Goal: Task Accomplishment & Management: Manage account settings

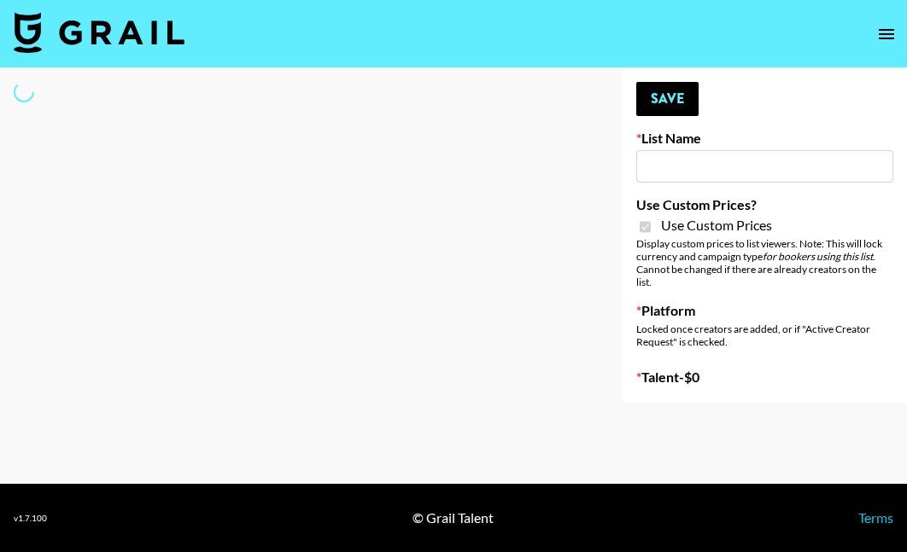
select select "Brand"
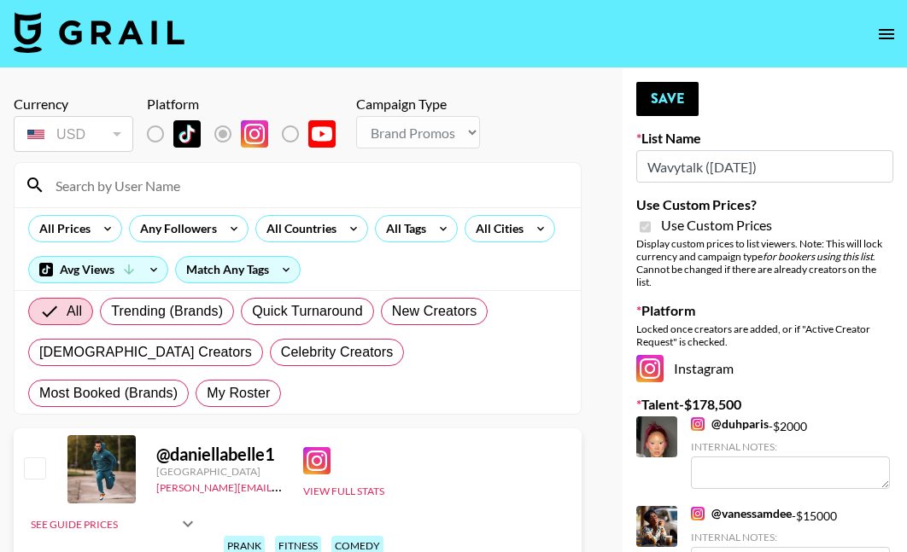
type input "Wavytalk (15th Sept)"
checkbox input "true"
click at [207, 396] on span "My Roster" at bounding box center [238, 393] width 63 height 20
click at [207, 394] on input "My Roster" at bounding box center [207, 394] width 0 height 0
radio input "true"
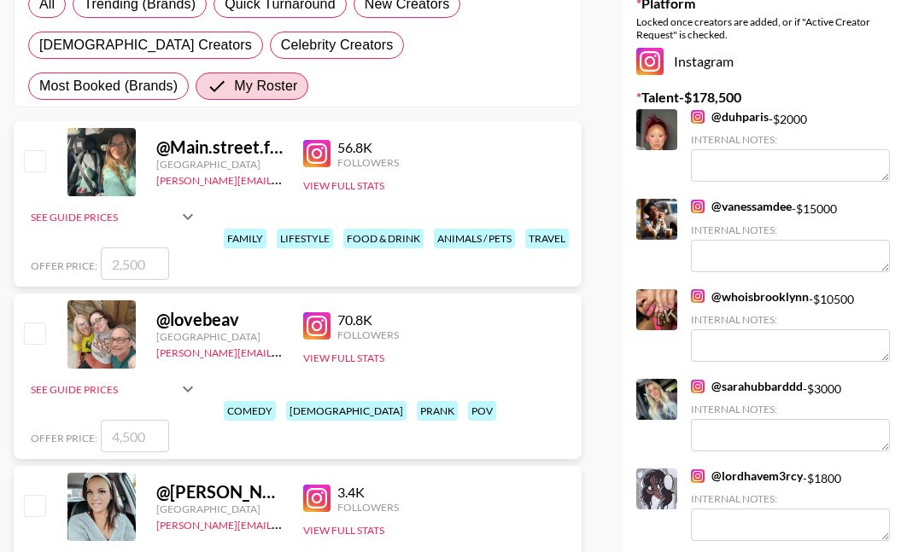
scroll to position [356, 0]
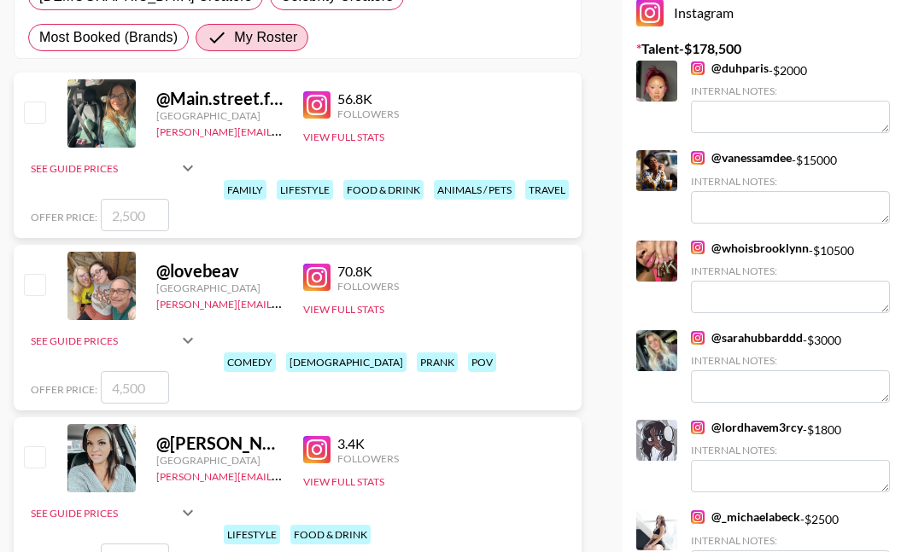
click at [31, 285] on input "checkbox" at bounding box center [34, 284] width 20 height 20
checkbox input "true"
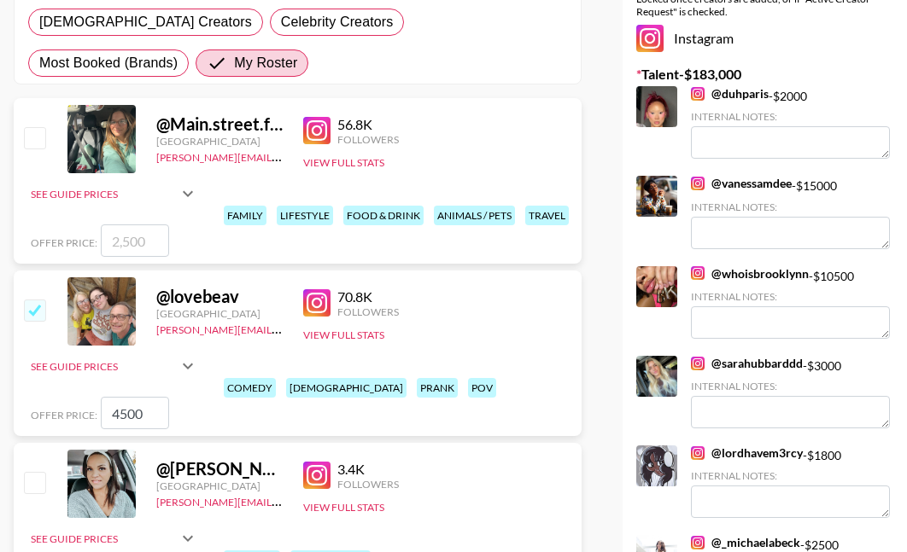
scroll to position [319, 0]
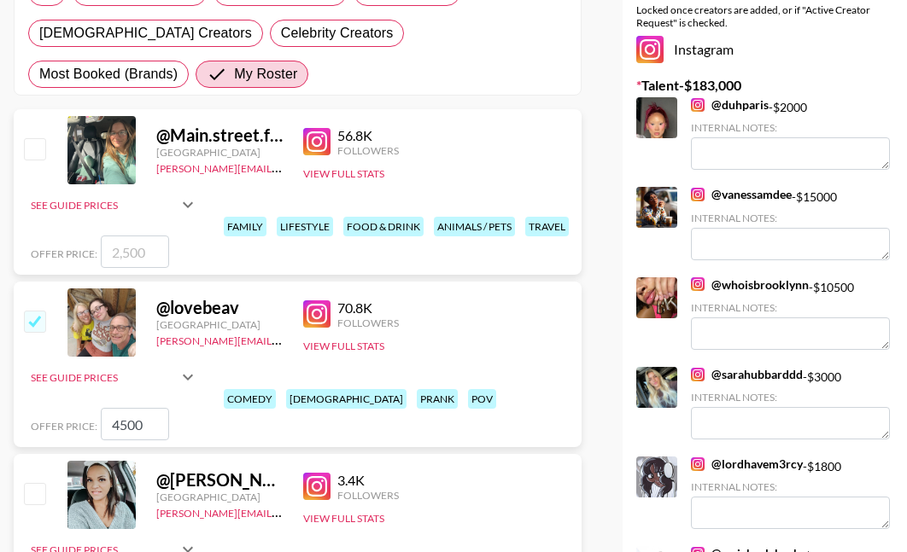
click at [120, 425] on input "4500" at bounding box center [135, 424] width 68 height 32
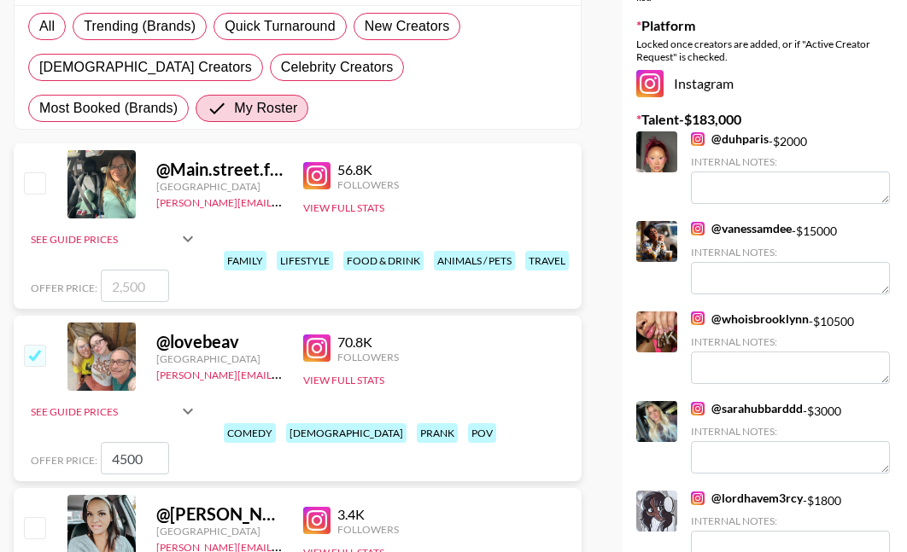
scroll to position [285, 0]
click at [120, 457] on input "4500" at bounding box center [135, 458] width 68 height 32
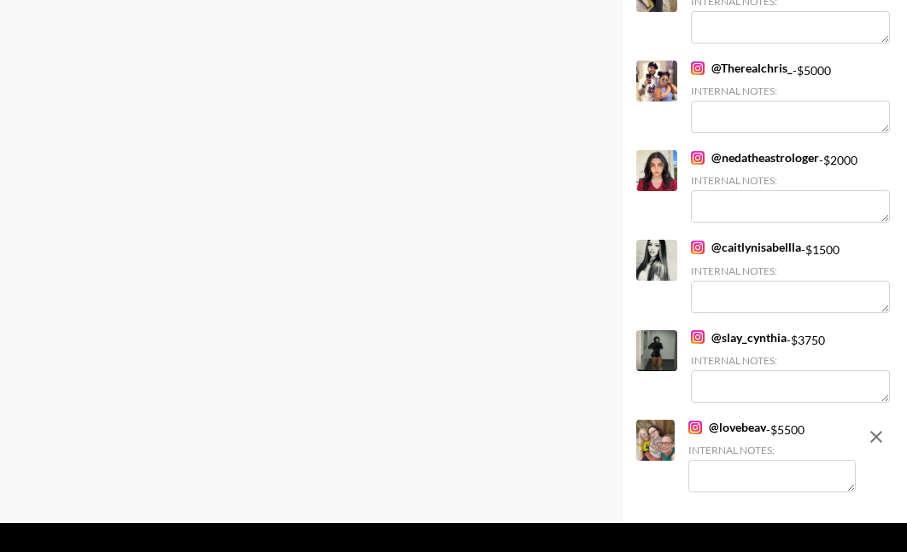
scroll to position [4607, 0]
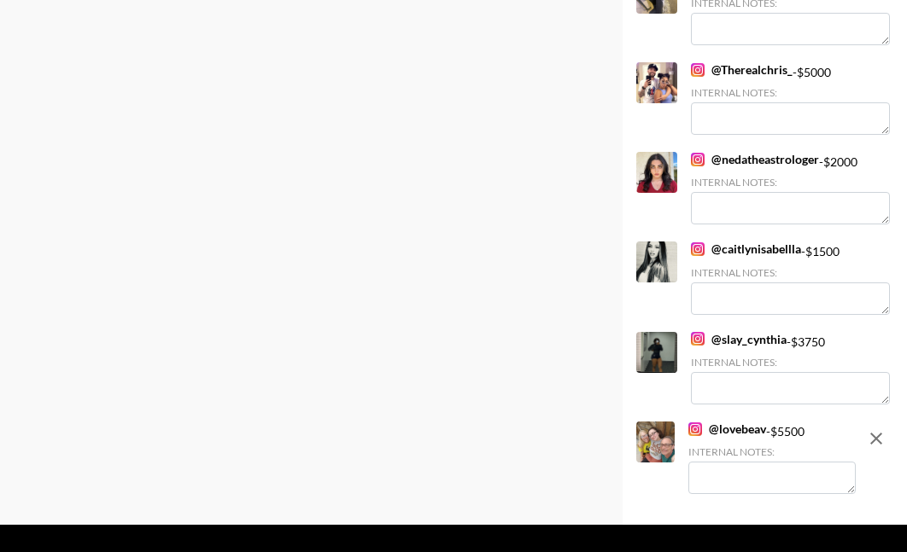
type input "5500"
click at [733, 462] on textarea at bounding box center [771, 478] width 167 height 32
drag, startPoint x: 802, startPoint y: 444, endPoint x: 824, endPoint y: 427, distance: 28.0
click at [825, 462] on textarea "daughter - curly hair / mom - wavy hair" at bounding box center [771, 478] width 167 height 32
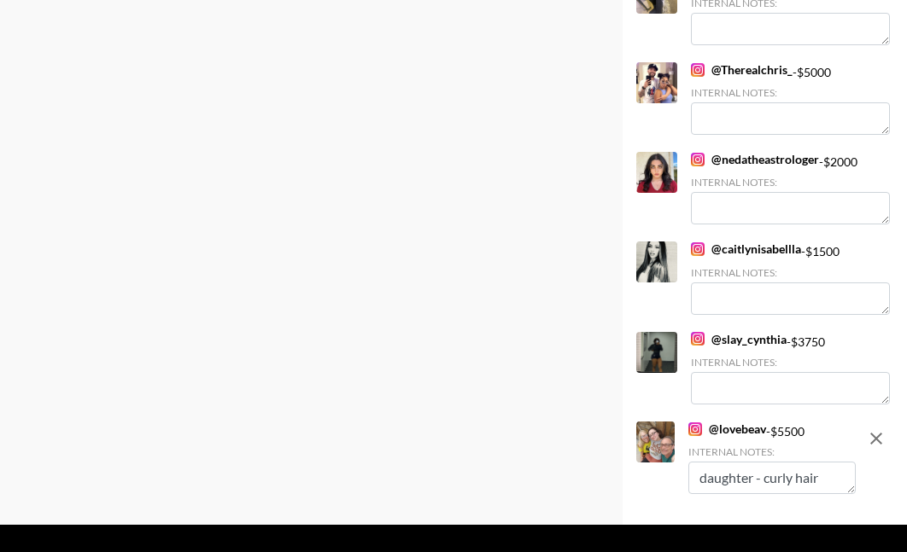
scroll to position [0, 0]
click at [750, 462] on textarea "daughter - curly hair" at bounding box center [771, 478] width 167 height 32
click at [802, 462] on textarea "daughter Emily - very curly hair" at bounding box center [771, 478] width 167 height 32
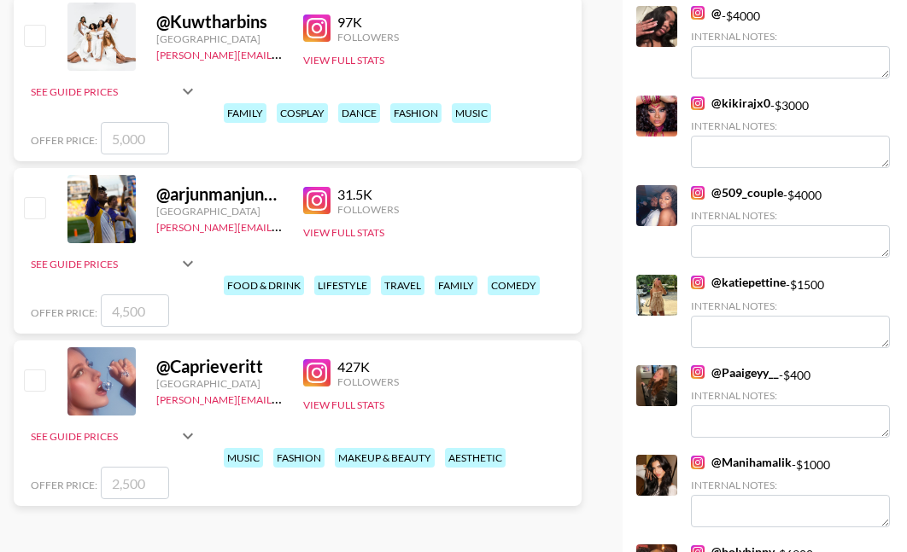
scroll to position [33, 0]
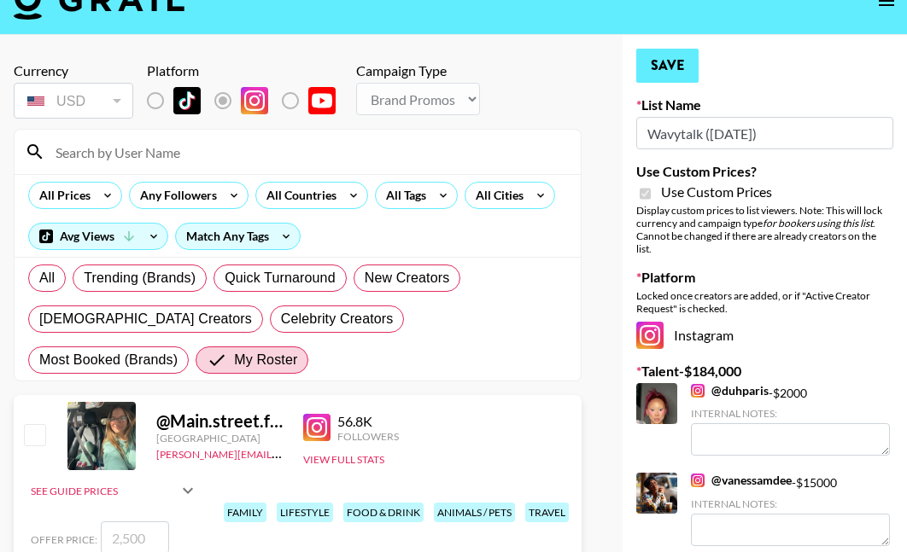
type textarea "daughter Emily has very curly hair"
click at [659, 67] on button "Save" at bounding box center [667, 66] width 62 height 34
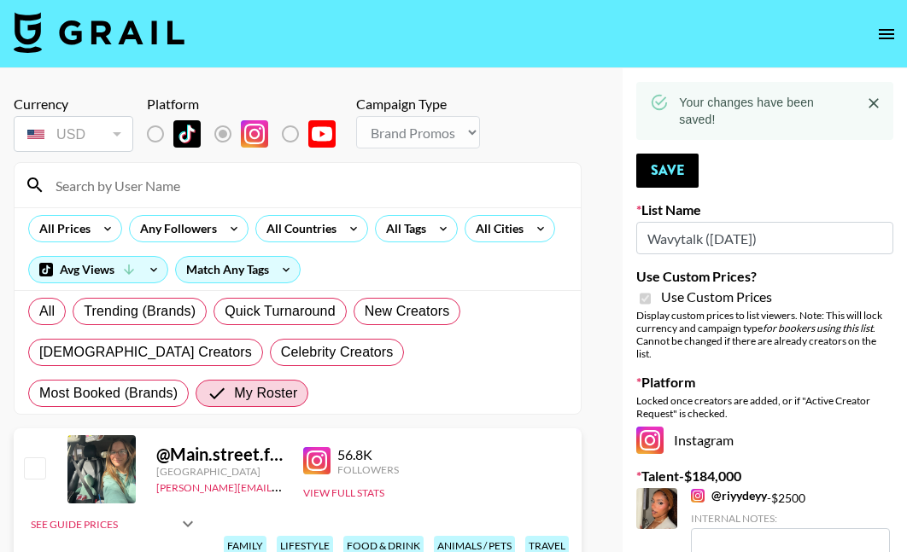
scroll to position [0, 0]
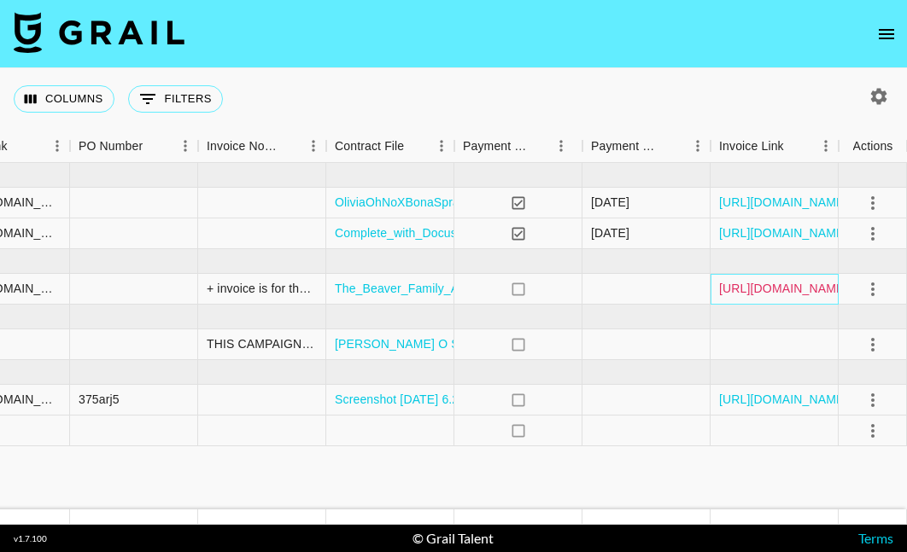
click at [744, 291] on link "[URL][DOMAIN_NAME]" at bounding box center [783, 288] width 129 height 17
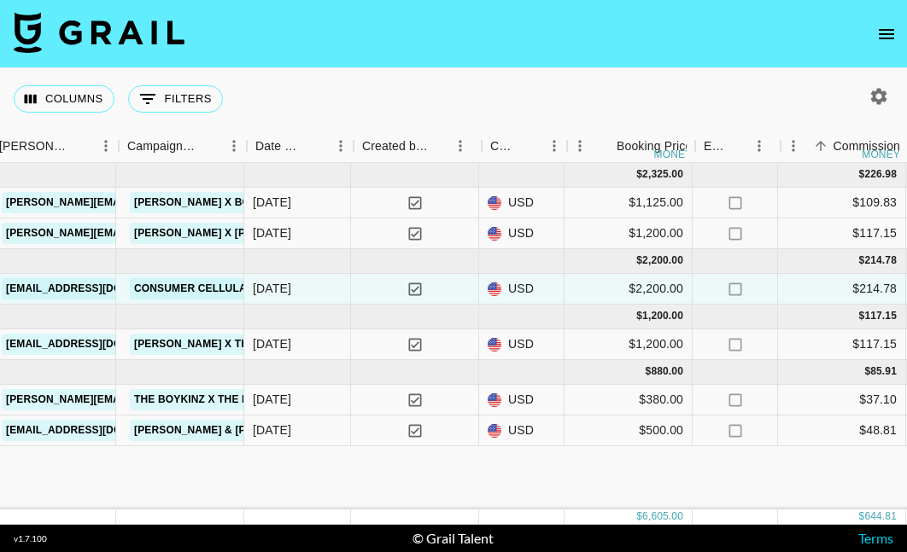
scroll to position [0, 620]
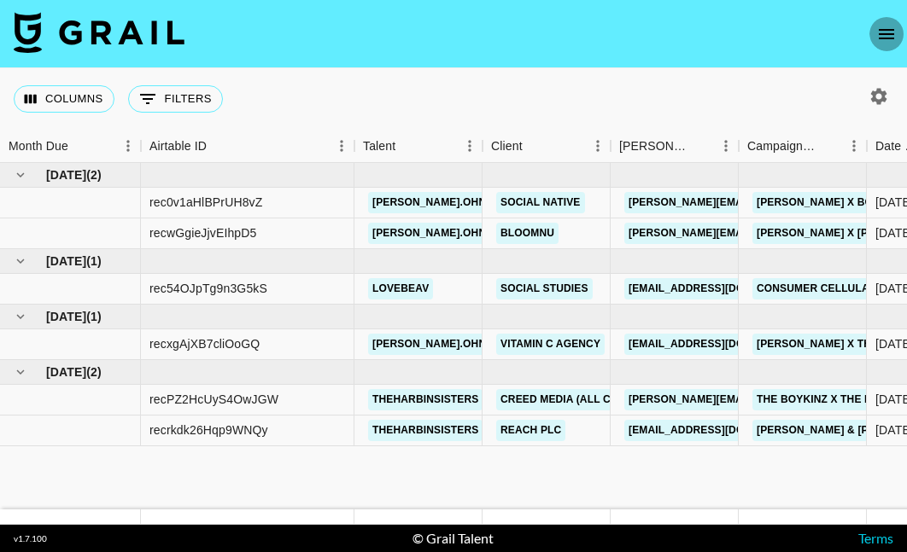
click at [882, 26] on icon "open drawer" at bounding box center [886, 34] width 20 height 20
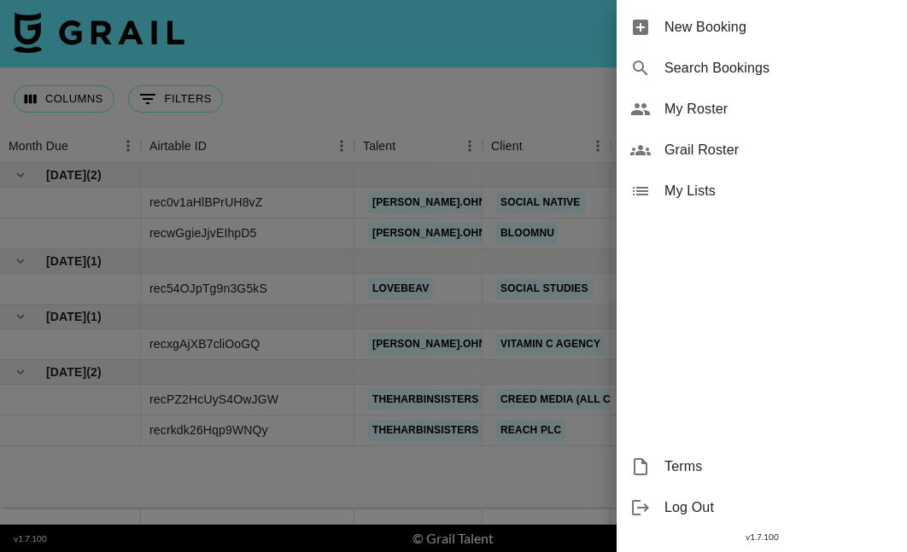
drag, startPoint x: 671, startPoint y: 155, endPoint x: 681, endPoint y: 113, distance: 43.9
click at [681, 112] on ul "New Booking Search Bookings My Roster Grail Roster My Lists" at bounding box center [761, 109] width 290 height 219
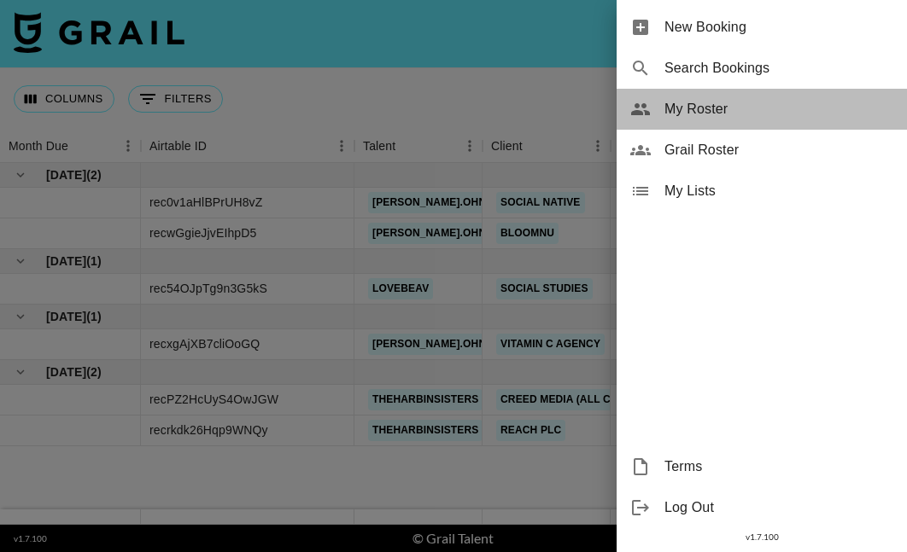
click at [679, 105] on span "My Roster" at bounding box center [778, 109] width 229 height 20
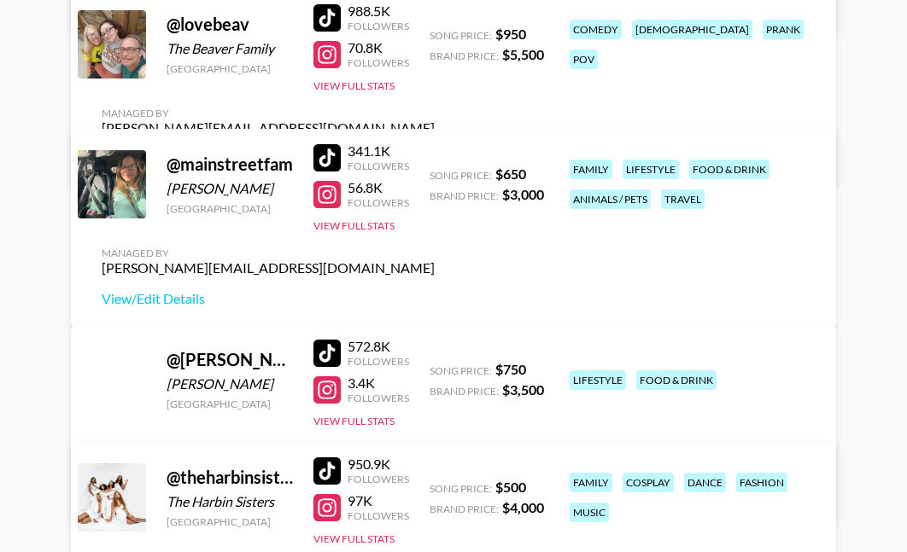
scroll to position [652, 0]
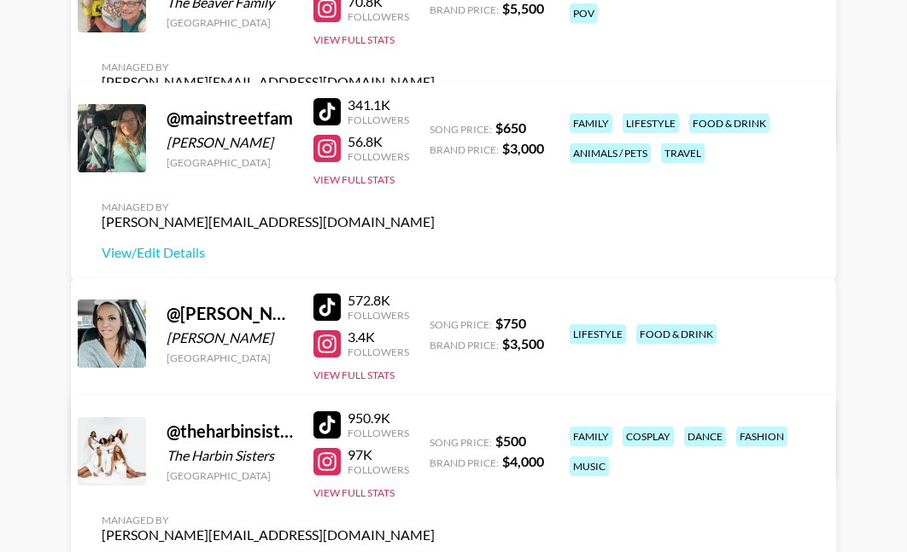
click at [330, 125] on div at bounding box center [326, 111] width 27 height 27
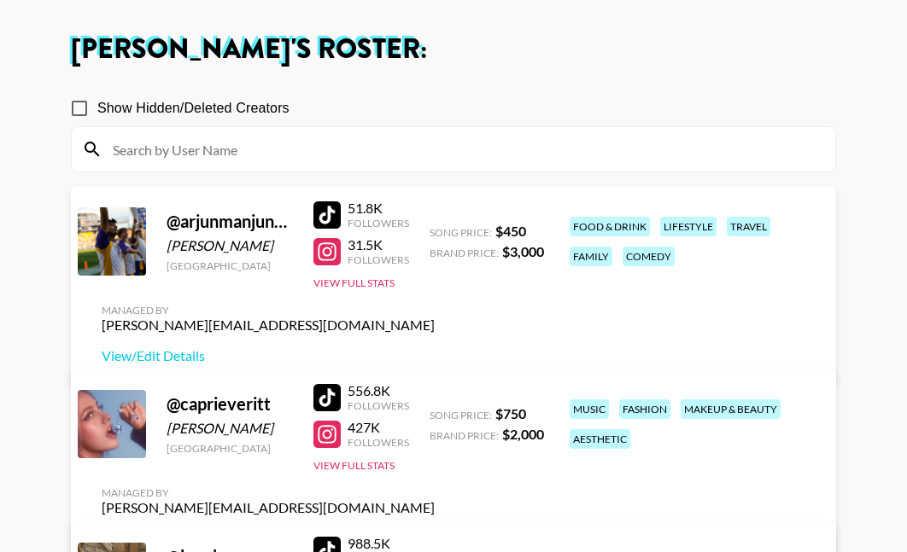
scroll to position [79, 0]
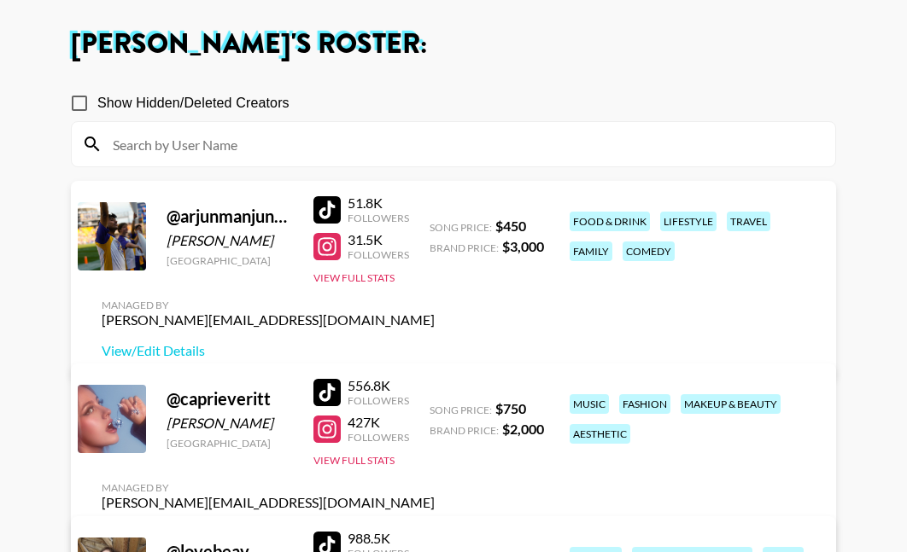
click at [322, 260] on div at bounding box center [326, 246] width 27 height 27
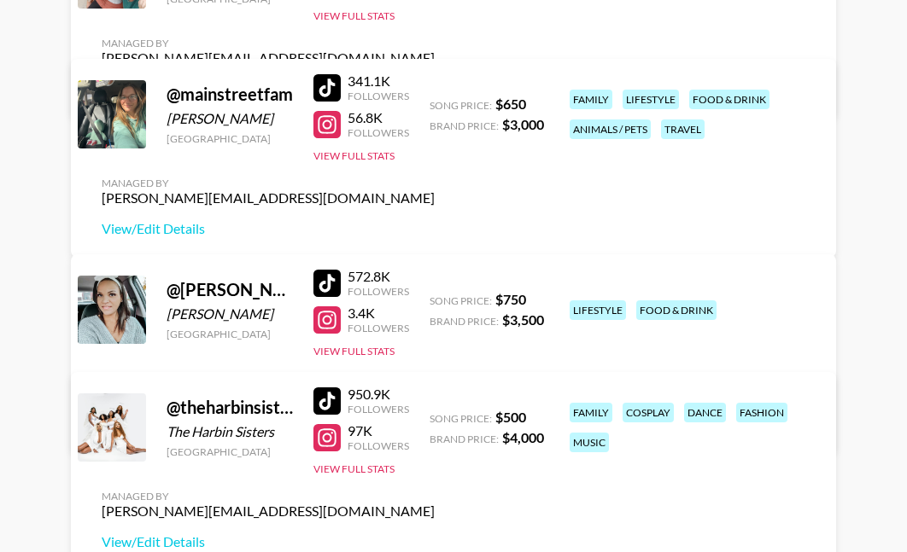
scroll to position [685, 0]
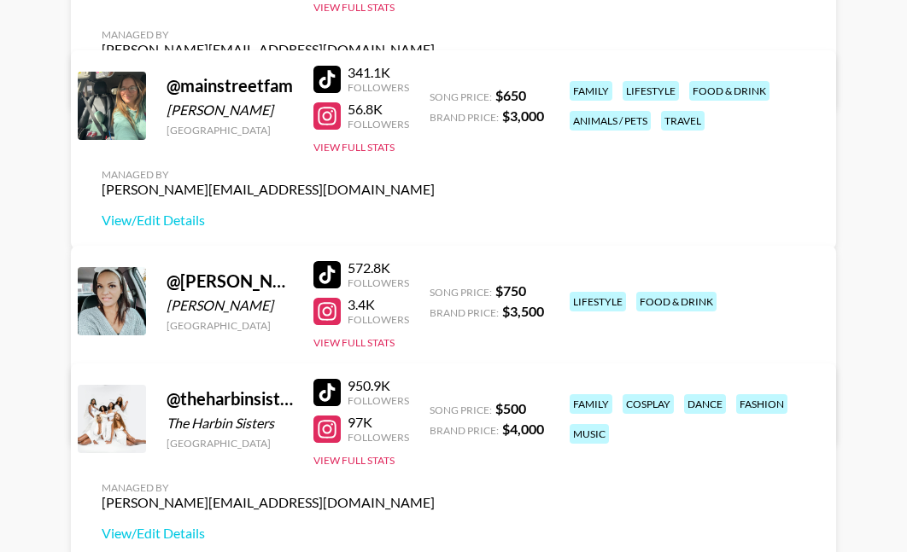
click at [327, 274] on div at bounding box center [326, 274] width 27 height 27
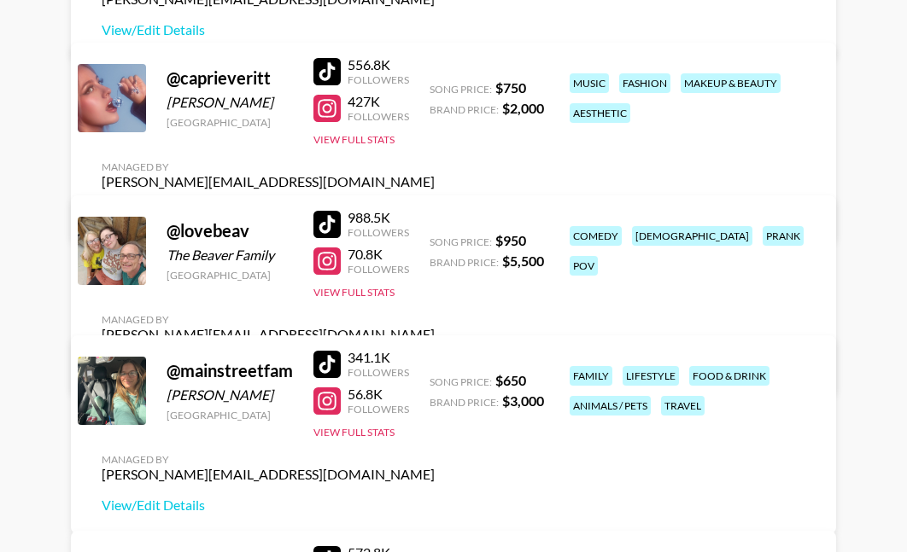
scroll to position [402, 0]
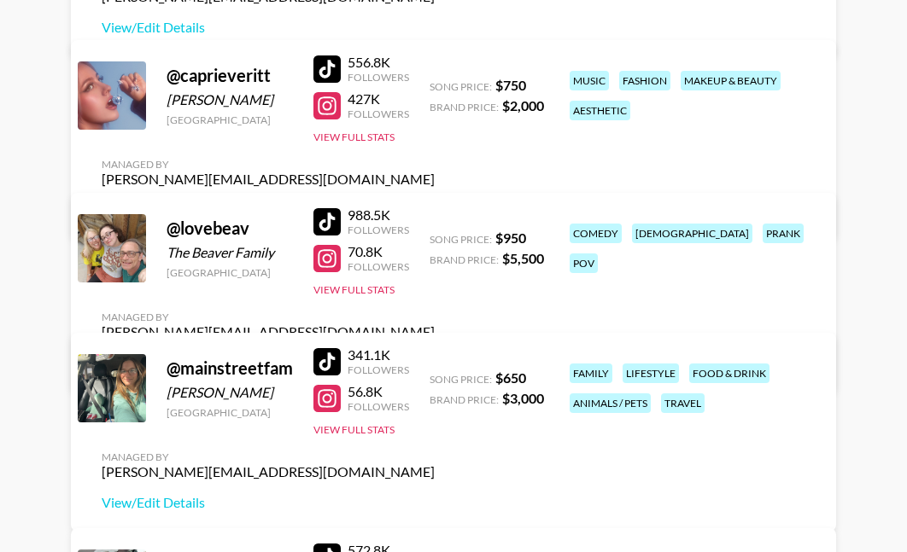
click at [448, 297] on div "Managed By carly@grail-talent.com View/Edit Details" at bounding box center [268, 341] width 360 height 88
click at [435, 354] on link "View/Edit Details" at bounding box center [268, 362] width 333 height 17
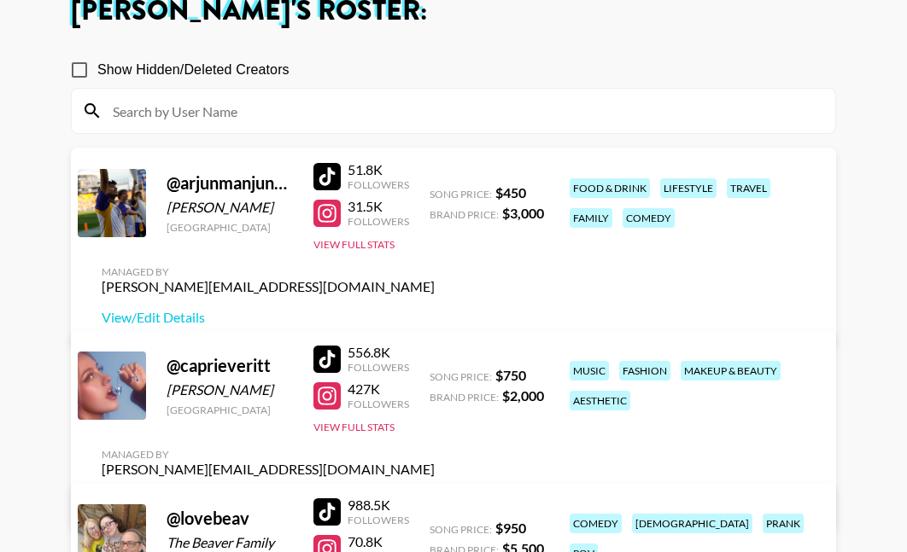
scroll to position [125, 0]
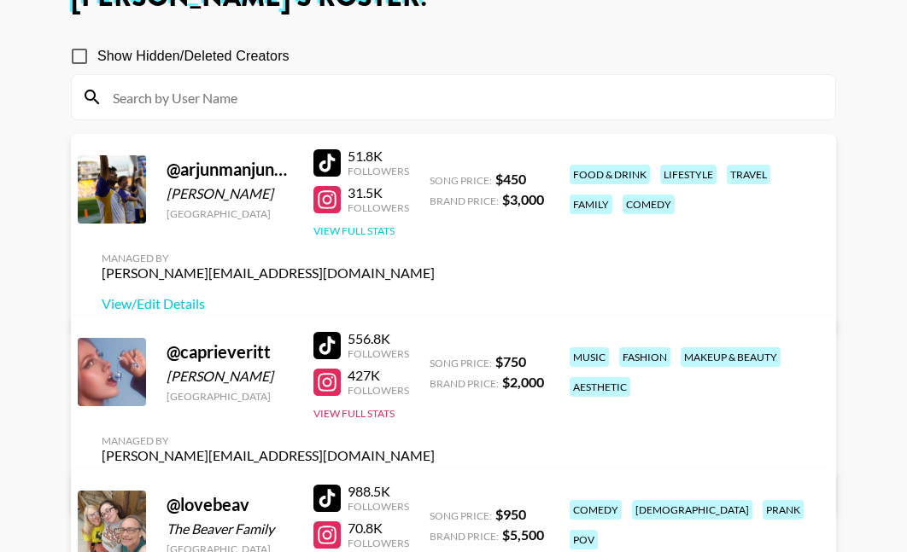
click at [342, 237] on button "View Full Stats" at bounding box center [353, 231] width 81 height 13
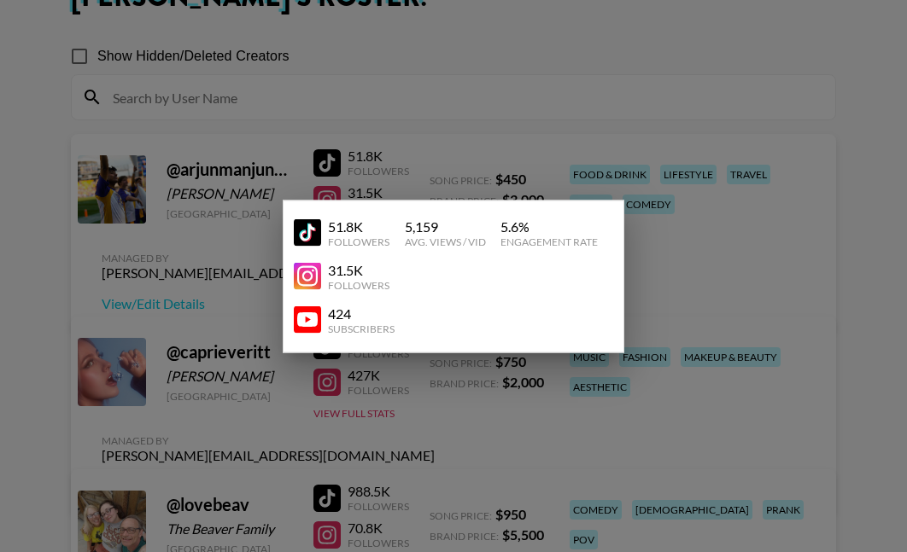
click at [512, 98] on div at bounding box center [453, 276] width 907 height 552
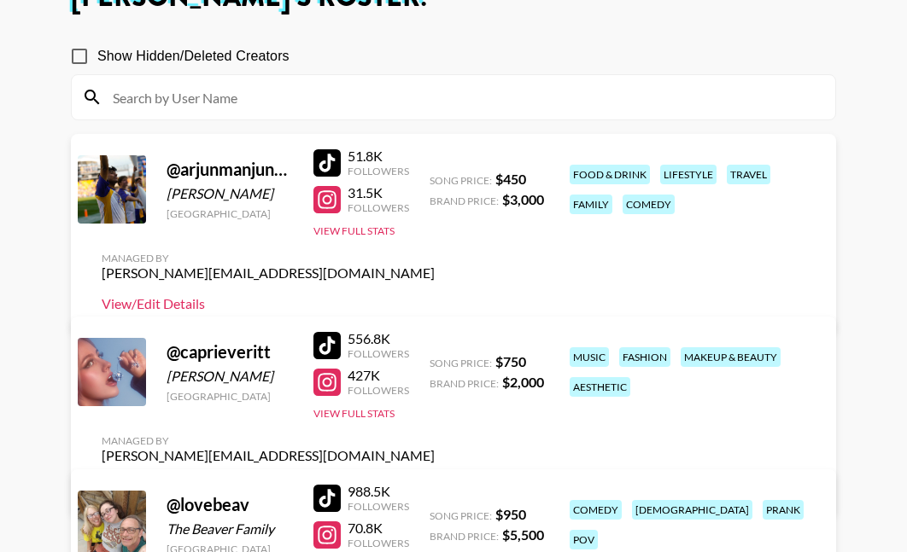
click at [435, 295] on link "View/Edit Details" at bounding box center [268, 303] width 333 height 17
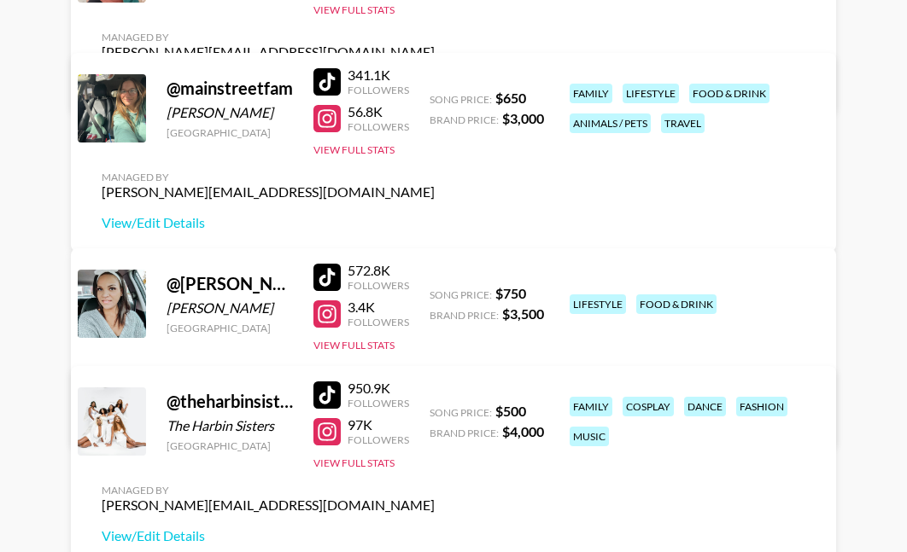
scroll to position [719, 0]
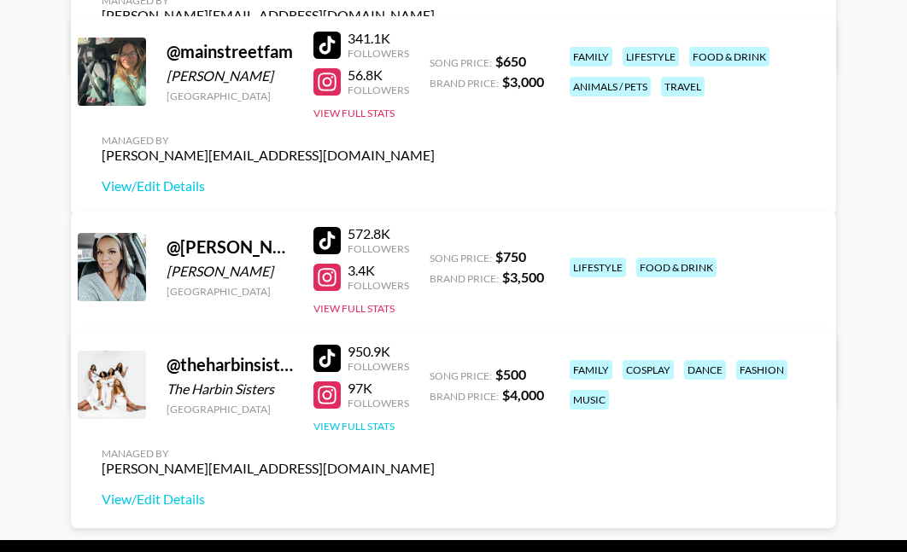
click at [363, 433] on button "View Full Stats" at bounding box center [353, 426] width 81 height 13
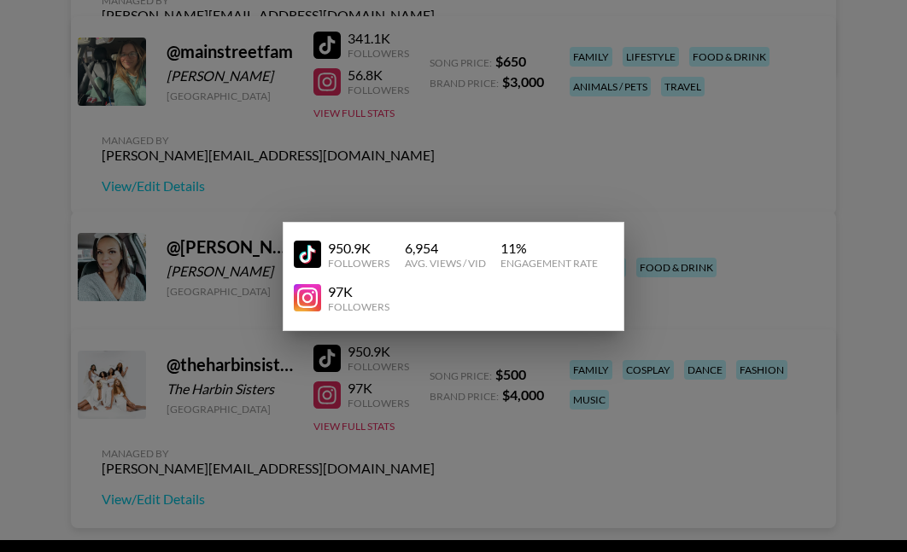
click at [536, 406] on div at bounding box center [453, 276] width 907 height 552
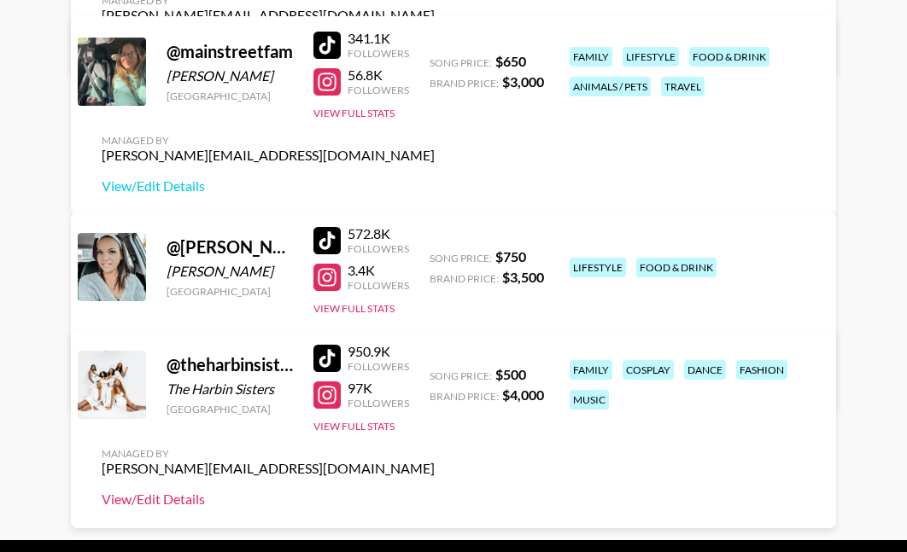
click at [435, 491] on link "View/Edit Details" at bounding box center [268, 499] width 333 height 17
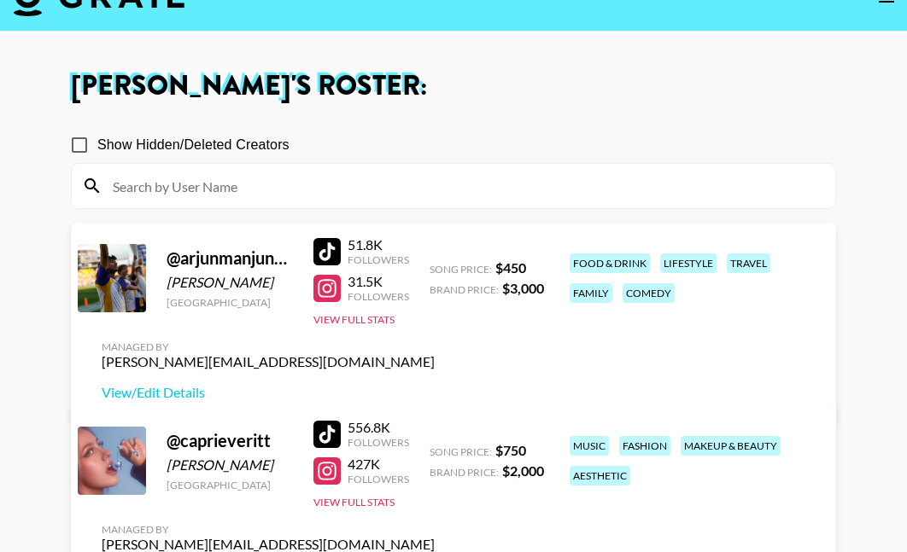
scroll to position [219, 0]
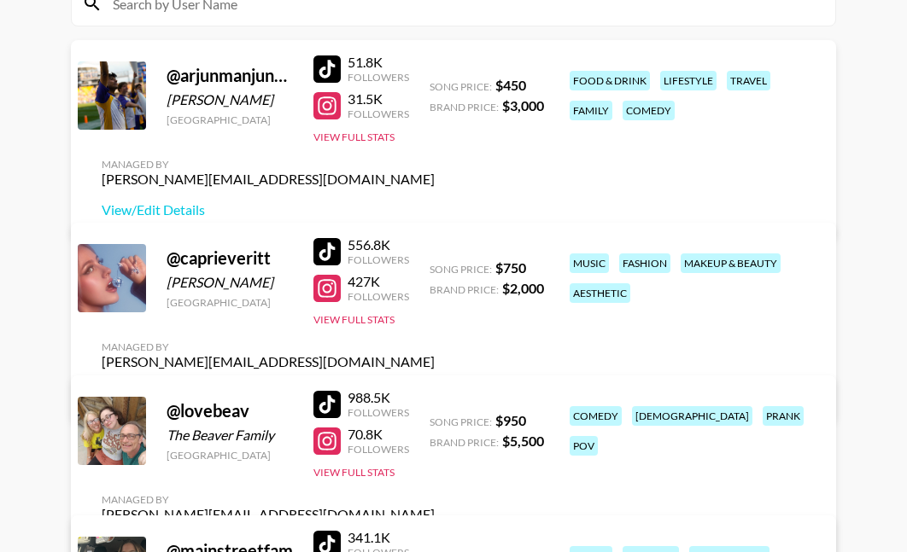
click at [435, 384] on link "View/Edit Details" at bounding box center [268, 392] width 333 height 17
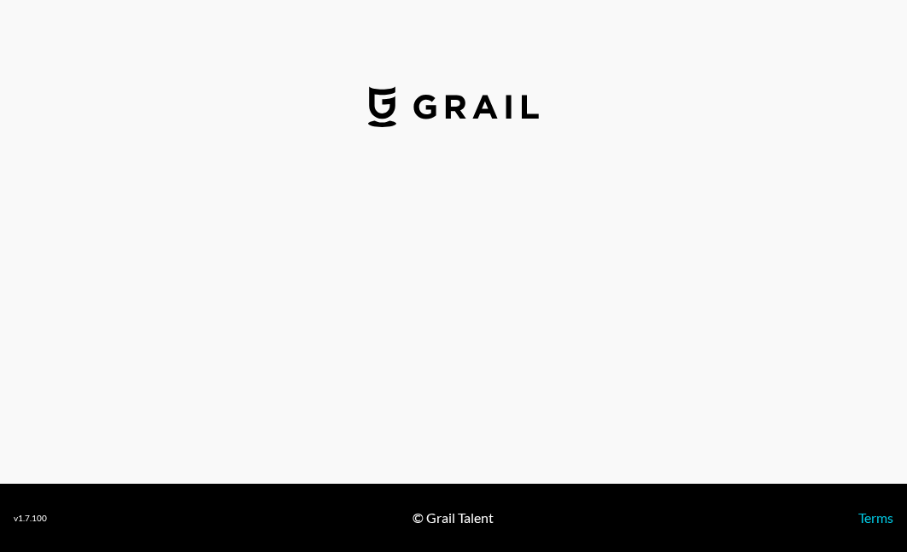
select select "USD"
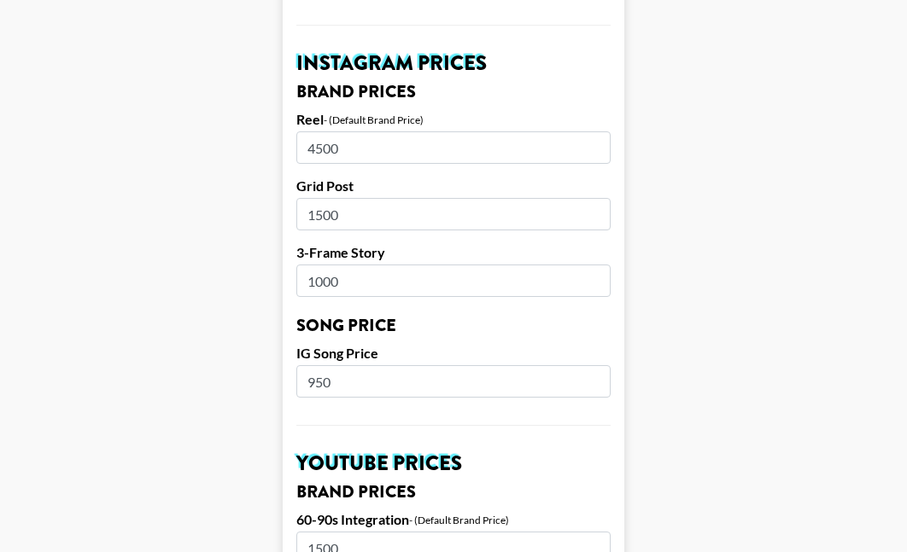
scroll to position [818, 0]
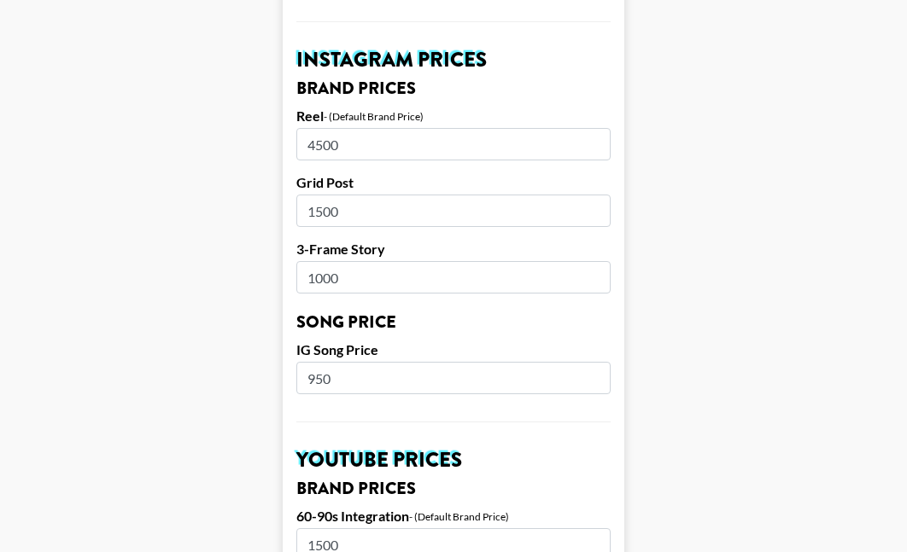
click at [313, 128] on input "4500" at bounding box center [453, 144] width 314 height 32
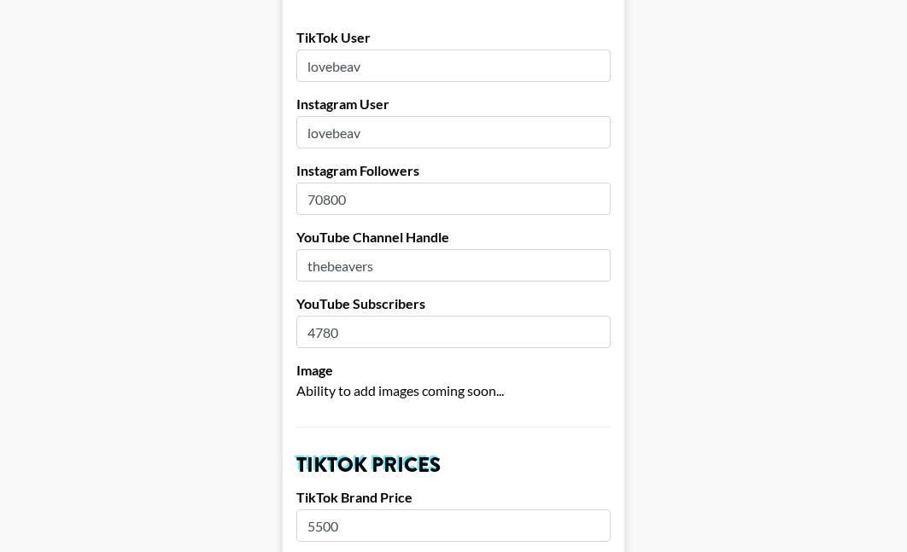
scroll to position [192, 0]
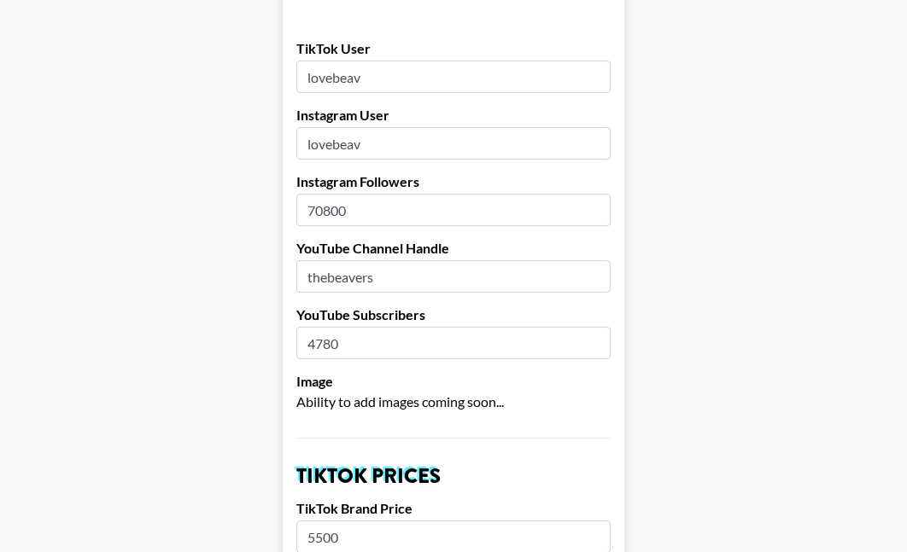
type input "5500"
click at [319, 194] on input "70800" at bounding box center [453, 210] width 314 height 32
drag, startPoint x: 400, startPoint y: 189, endPoint x: 352, endPoint y: 184, distance: 48.1
click at [352, 194] on input "70800" at bounding box center [453, 210] width 314 height 32
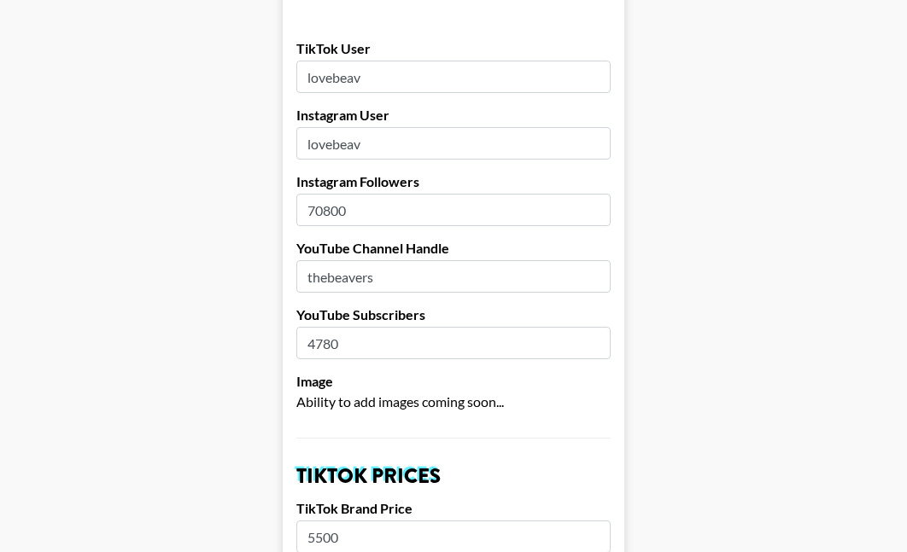
click at [352, 194] on input "70800" at bounding box center [453, 210] width 314 height 32
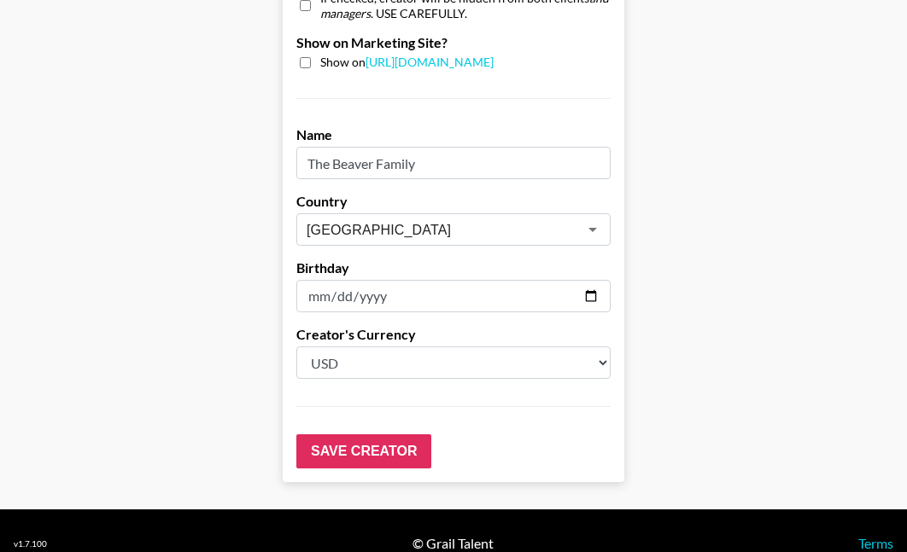
scroll to position [1761, 0]
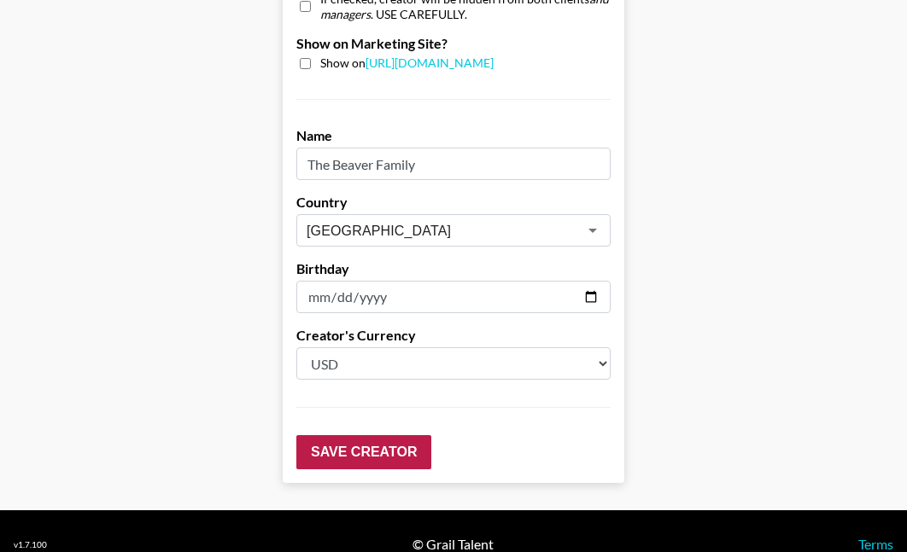
type input "227000"
click at [319, 435] on input "Save Creator" at bounding box center [363, 452] width 135 height 34
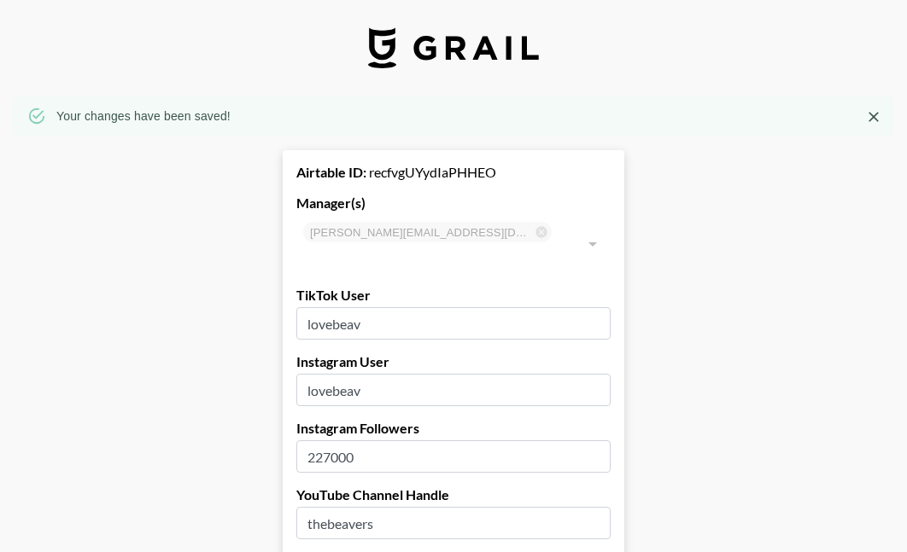
scroll to position [0, 0]
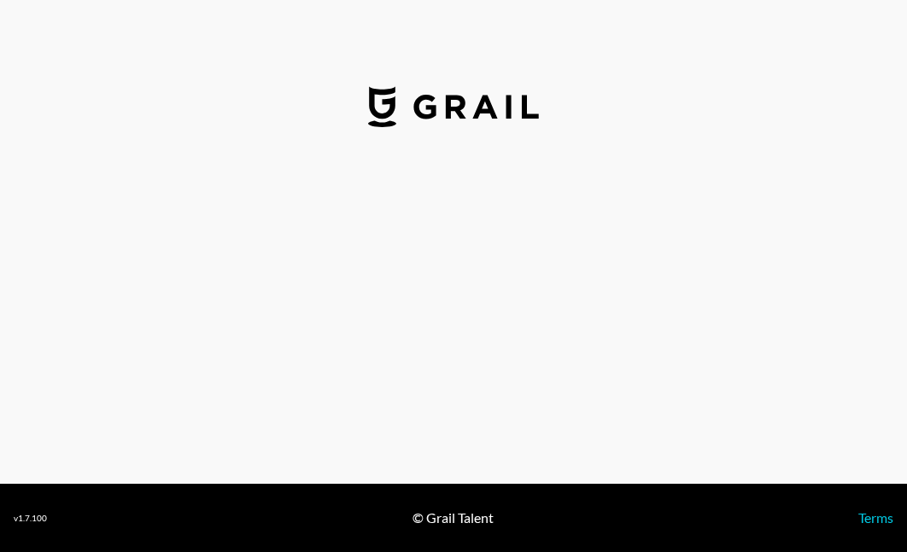
select select "USD"
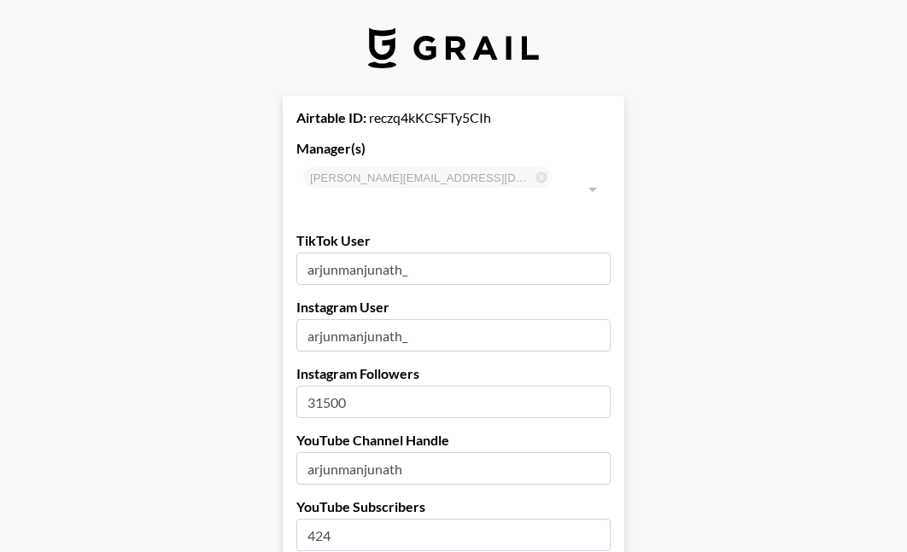
click at [337, 386] on input "31500" at bounding box center [453, 402] width 314 height 32
click at [336, 386] on input "31500" at bounding box center [453, 402] width 314 height 32
type input "44900"
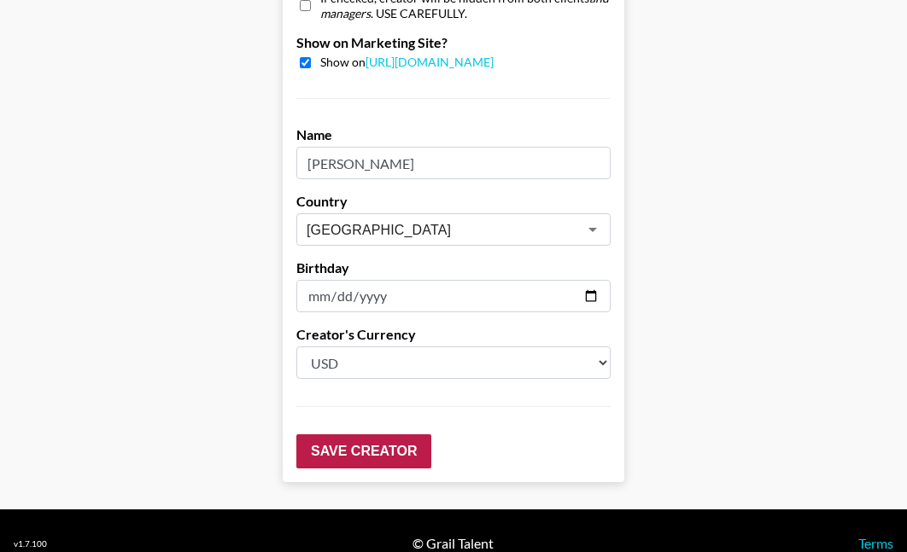
scroll to position [1761, 0]
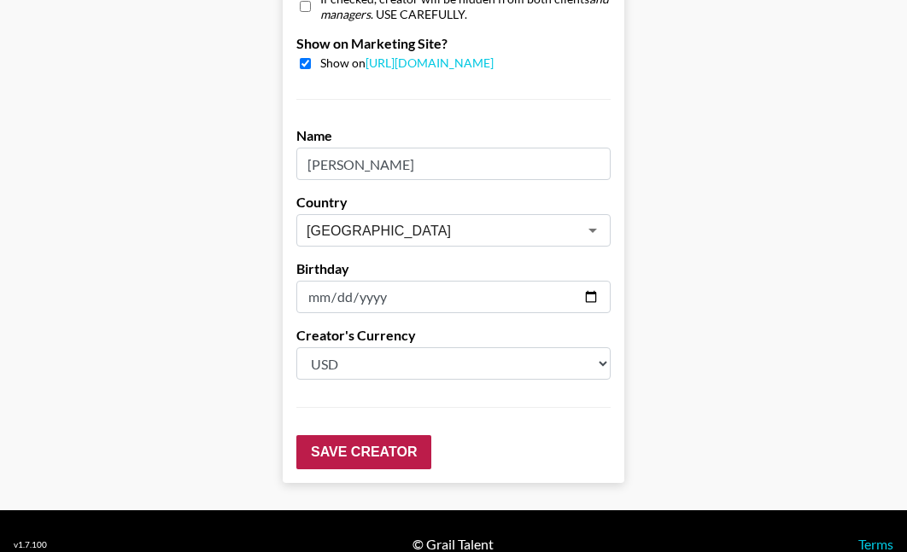
click at [332, 435] on input "Save Creator" at bounding box center [363, 452] width 135 height 34
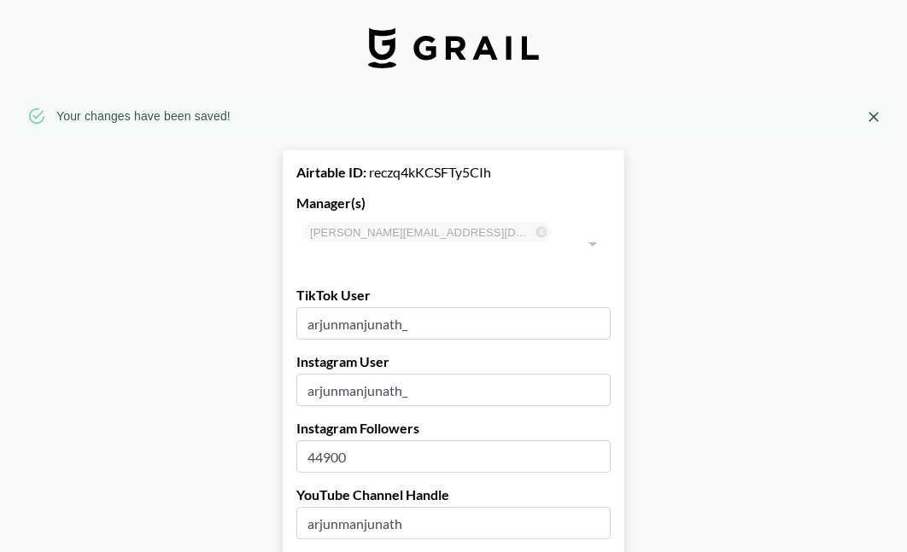
scroll to position [0, 0]
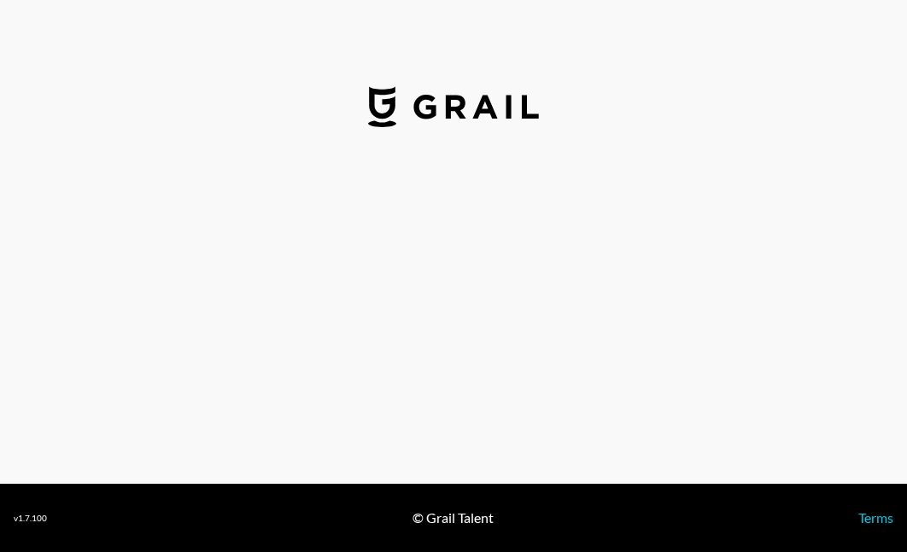
select select "USD"
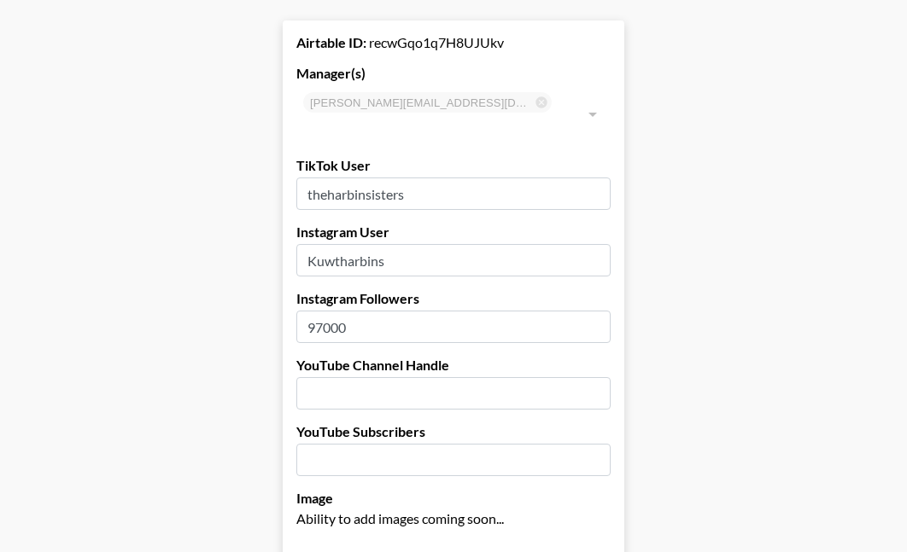
scroll to position [81, 0]
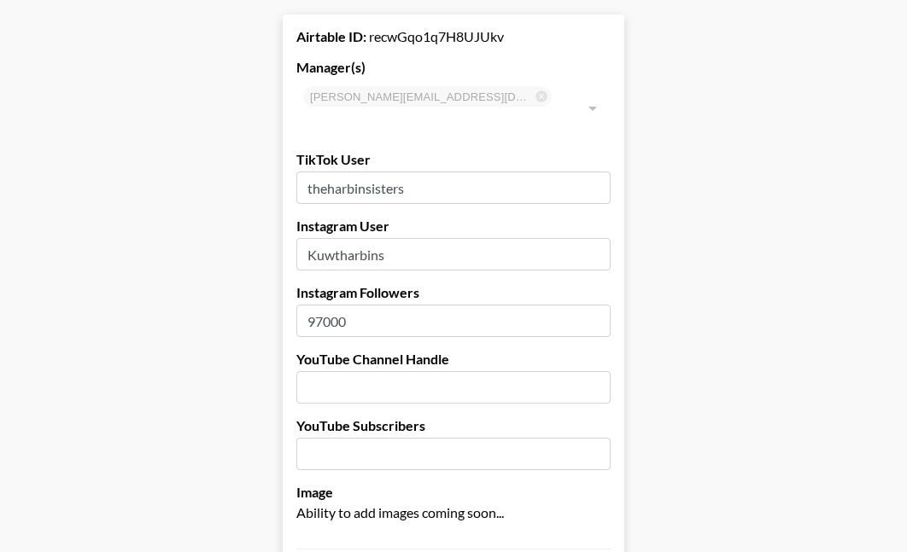
click at [318, 305] on input "97000" at bounding box center [453, 321] width 314 height 32
type input "176000"
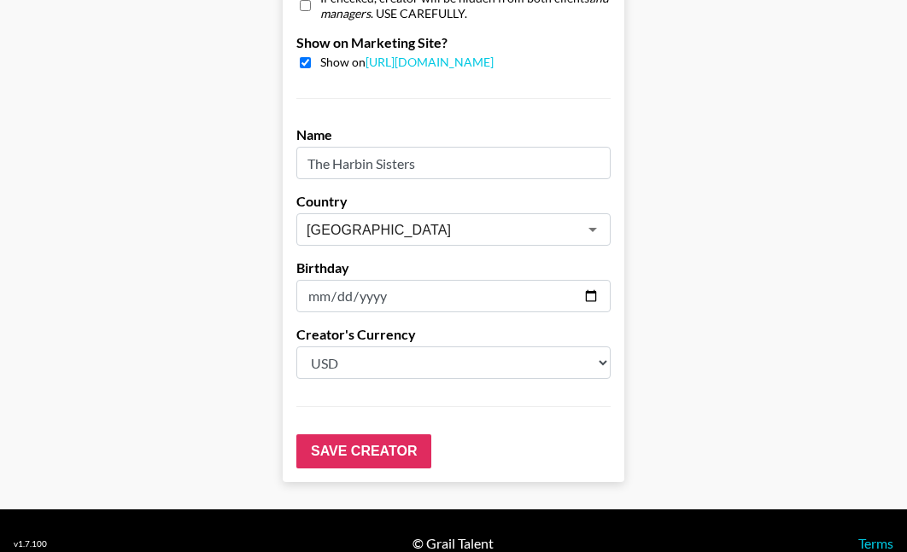
scroll to position [1761, 0]
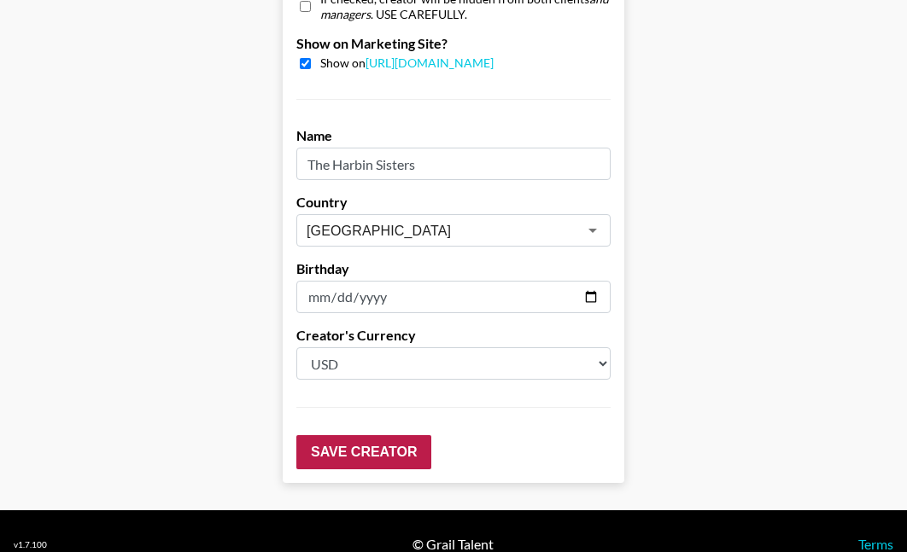
click at [337, 435] on input "Save Creator" at bounding box center [363, 452] width 135 height 34
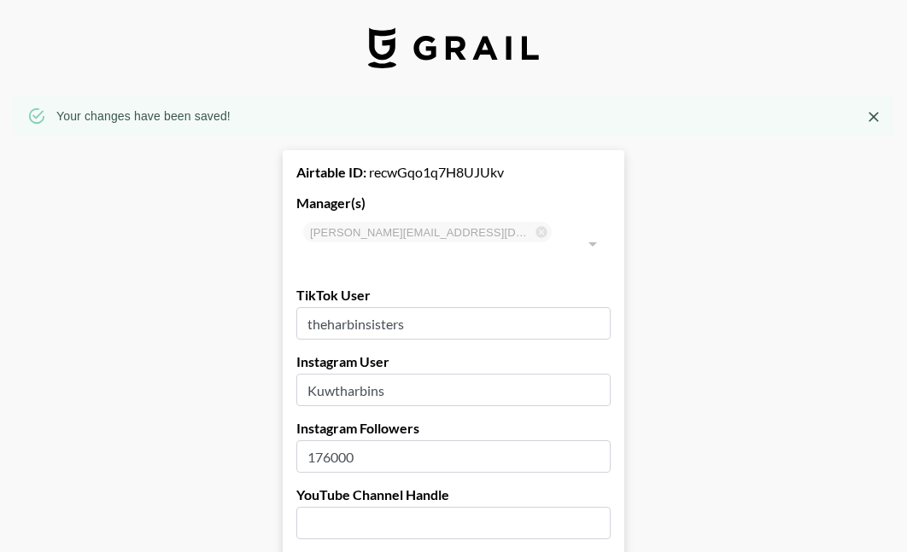
scroll to position [0, 0]
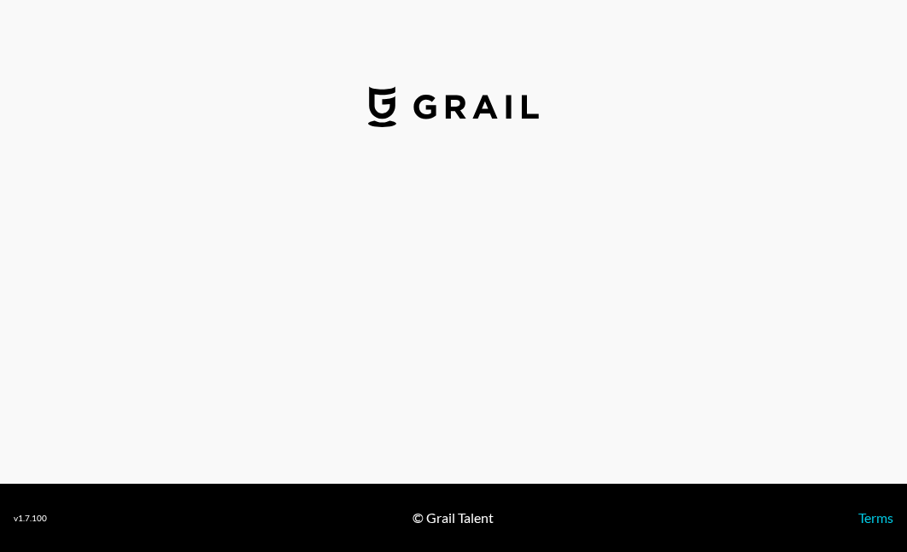
select select "USD"
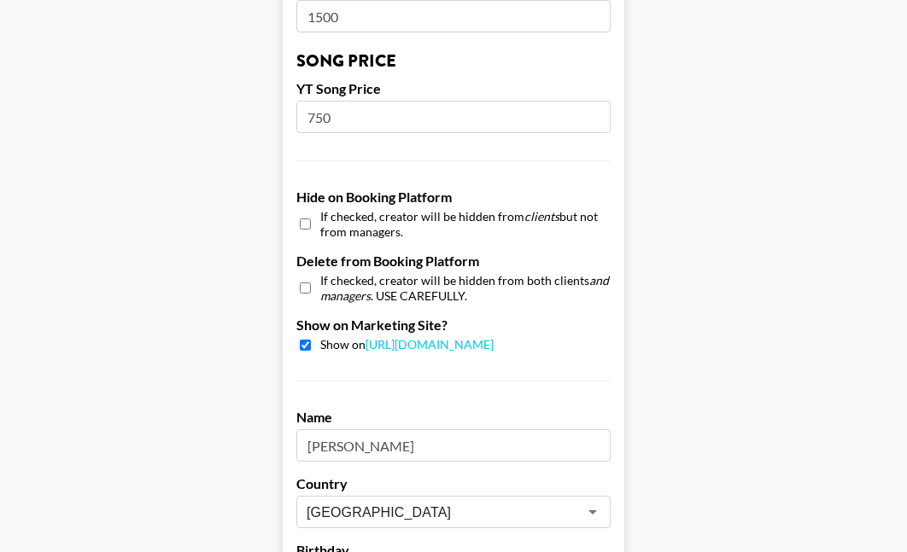
scroll to position [1479, 0]
click at [299, 338] on div "Show on https://grail-talent.com/talent" at bounding box center [453, 346] width 314 height 16
click at [302, 341] on input "checkbox" at bounding box center [305, 346] width 11 height 11
checkbox input "false"
click at [300, 277] on input "checkbox" at bounding box center [305, 289] width 11 height 25
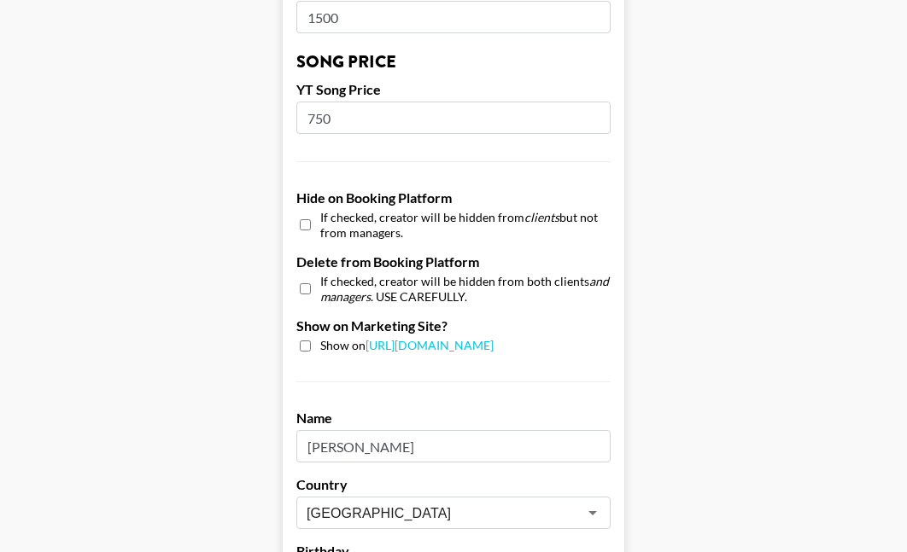
checkbox input "true"
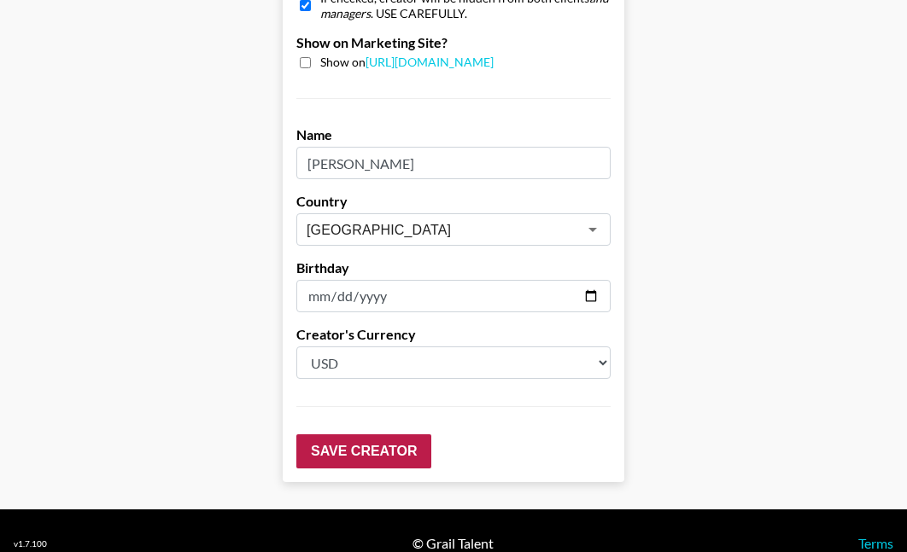
scroll to position [1761, 0]
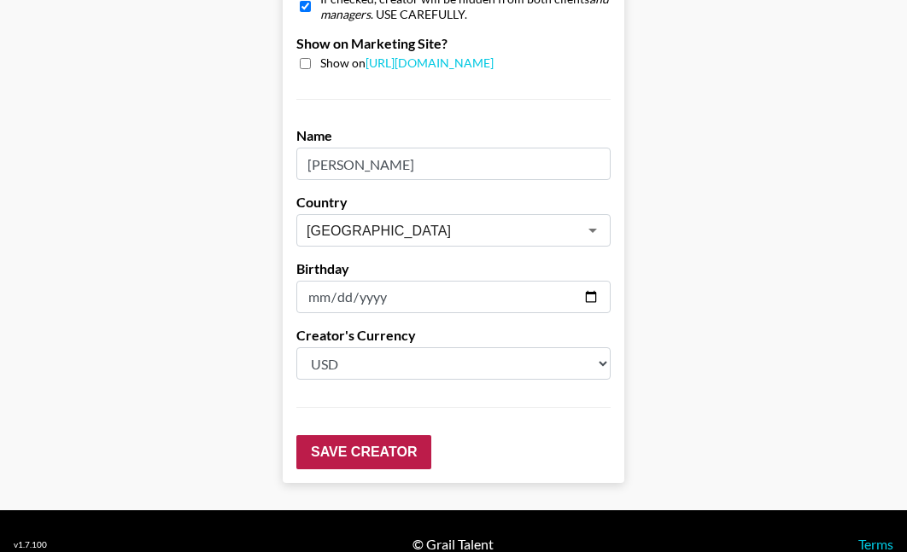
click at [343, 437] on input "Save Creator" at bounding box center [363, 452] width 135 height 34
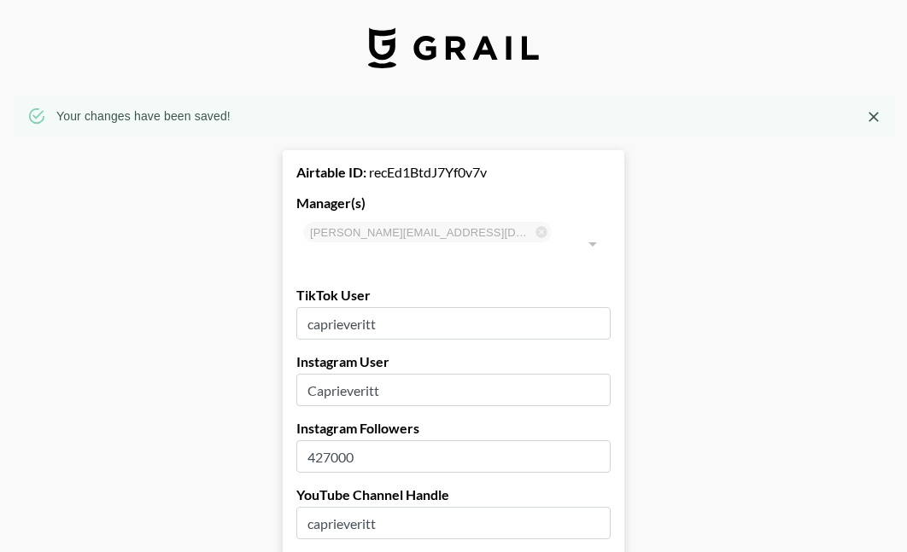
scroll to position [0, 0]
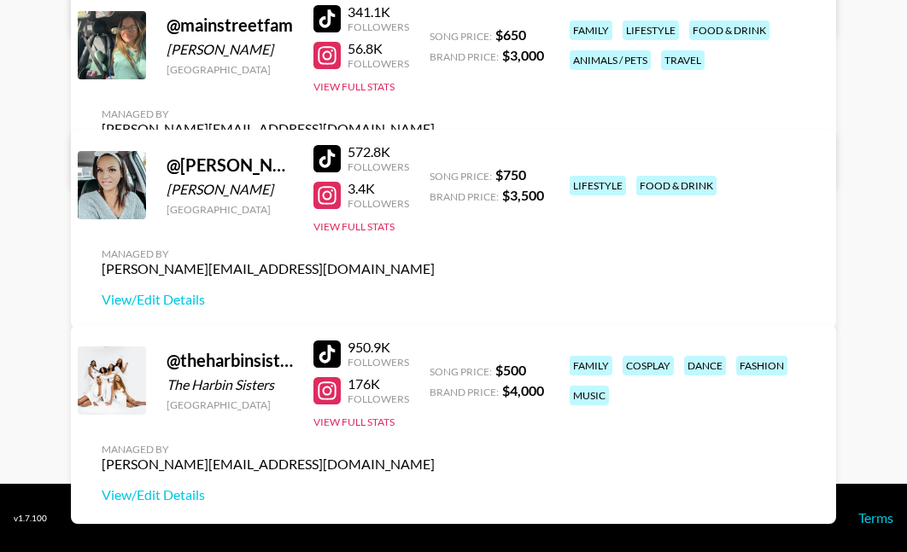
scroll to position [605, 0]
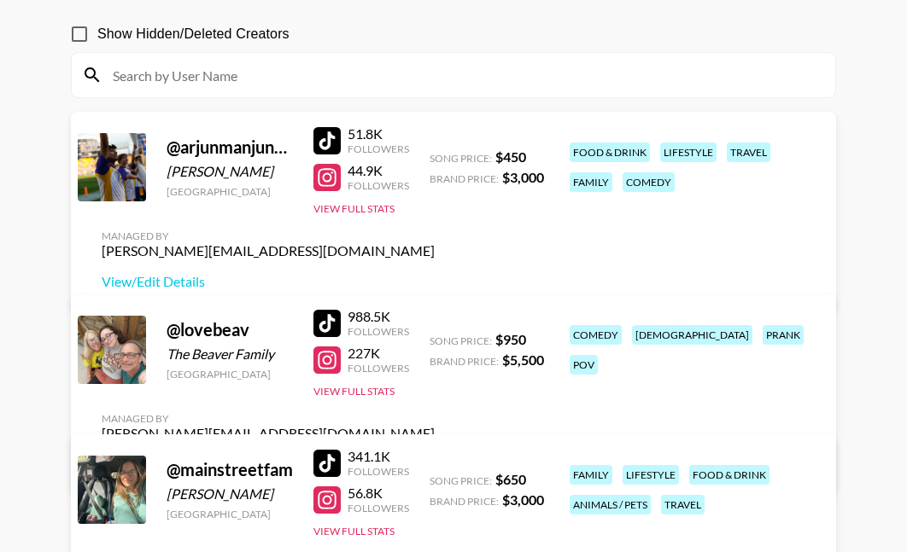
scroll to position [147, 0]
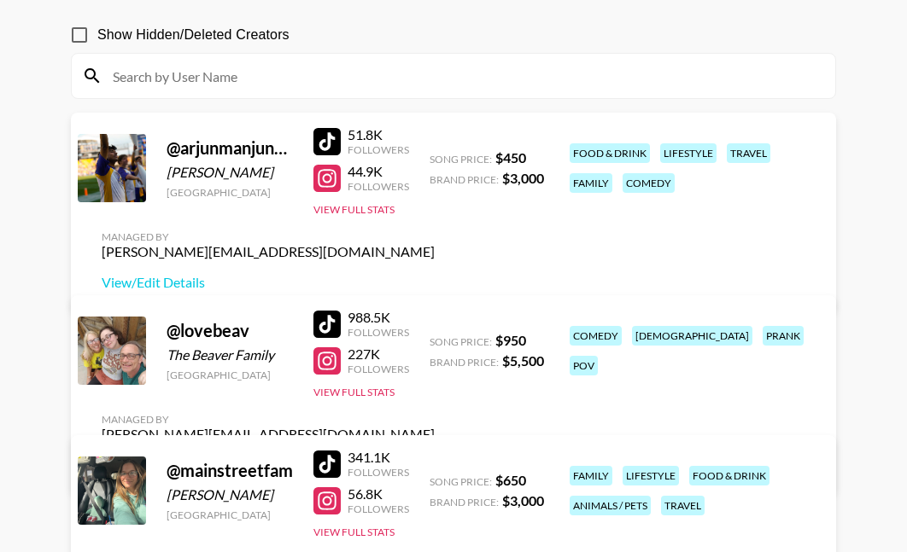
click at [330, 478] on div at bounding box center [326, 464] width 27 height 27
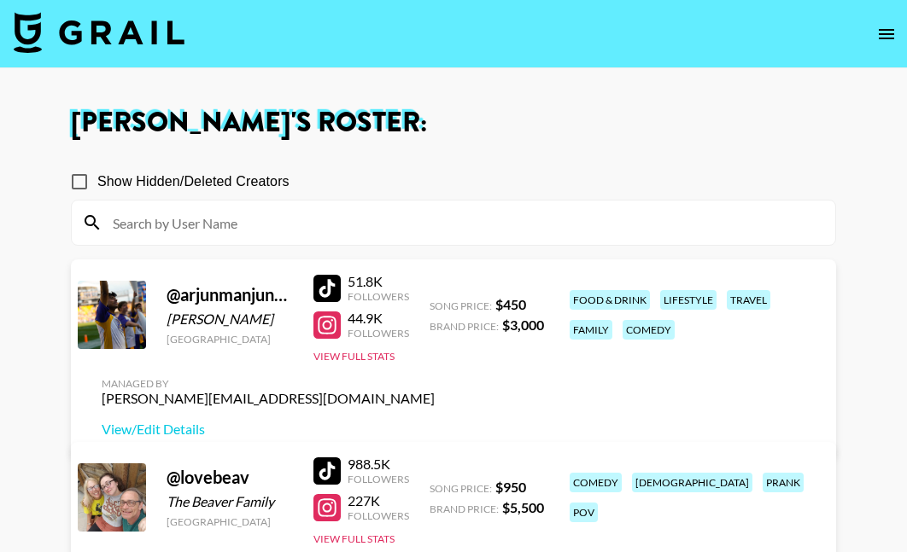
scroll to position [0, 0]
click at [142, 26] on img at bounding box center [99, 32] width 171 height 41
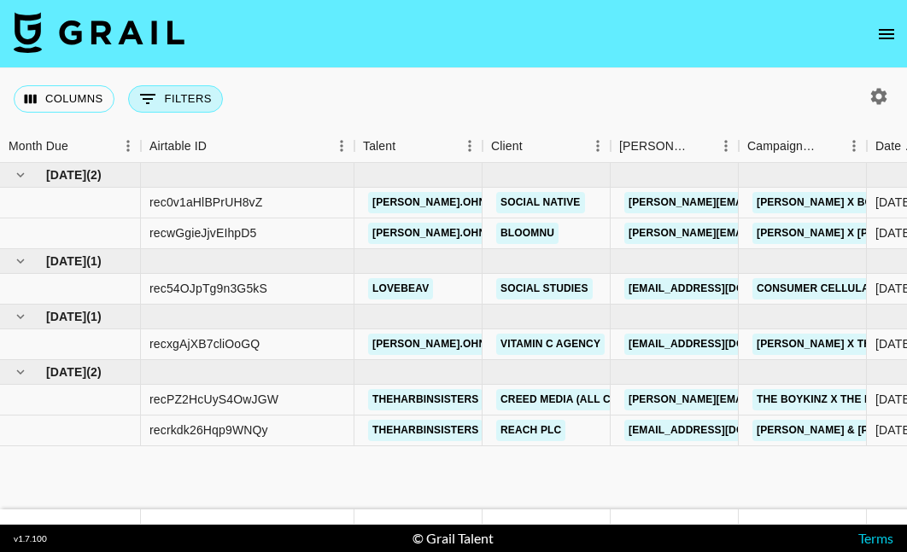
click at [164, 102] on button "0 Filters" at bounding box center [175, 98] width 95 height 27
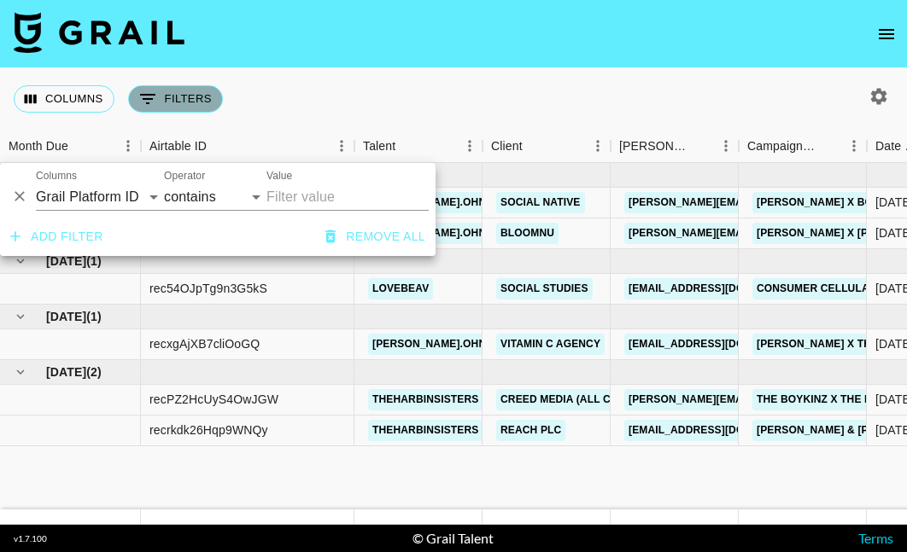
click at [164, 102] on button "0 Filters" at bounding box center [175, 98] width 95 height 27
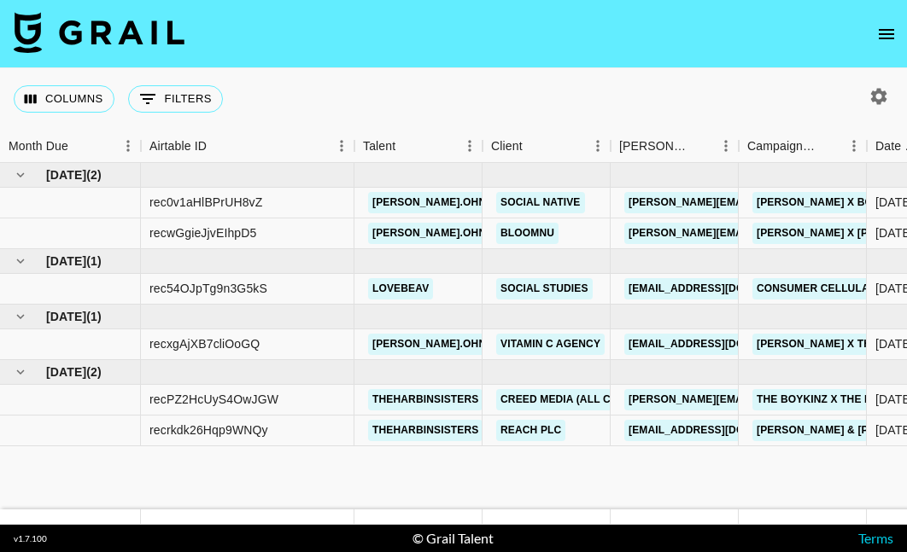
click at [897, 86] on div at bounding box center [874, 96] width 63 height 29
click at [880, 100] on icon "button" at bounding box center [879, 96] width 16 height 16
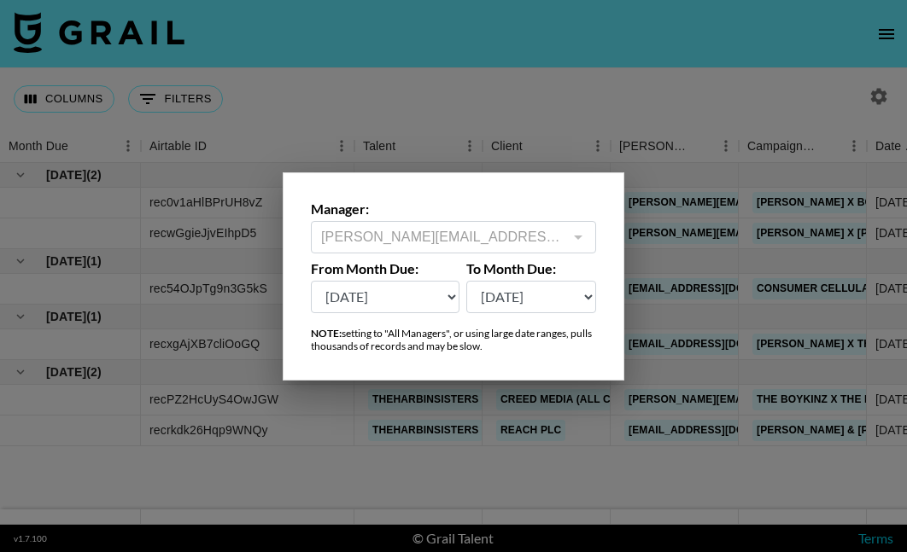
select select "[DATE]"
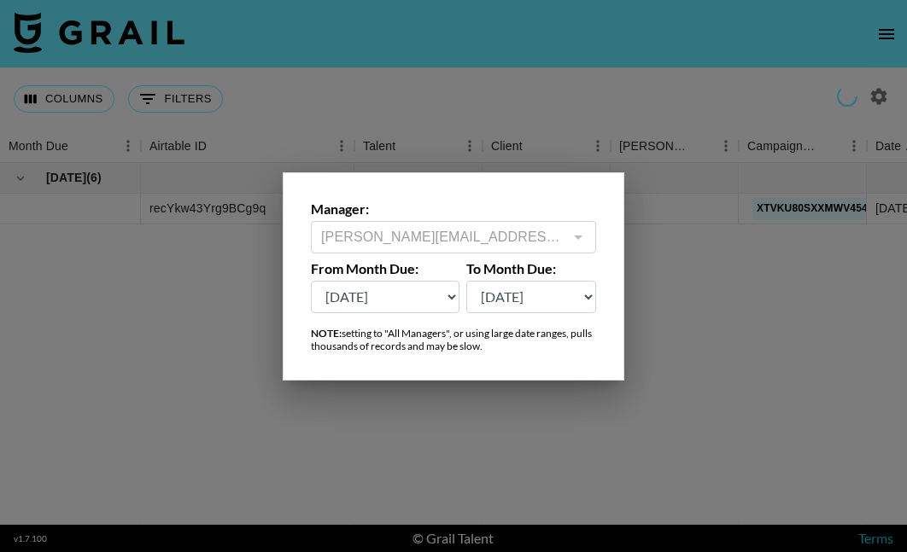
click at [514, 95] on div at bounding box center [453, 276] width 907 height 552
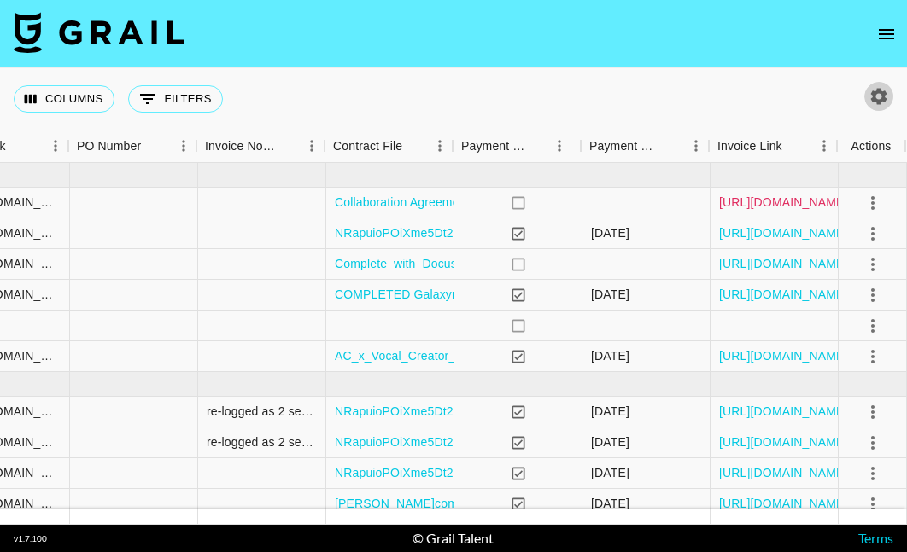
scroll to position [0, 1714]
click at [792, 199] on link "[URL][DOMAIN_NAME]" at bounding box center [783, 202] width 129 height 17
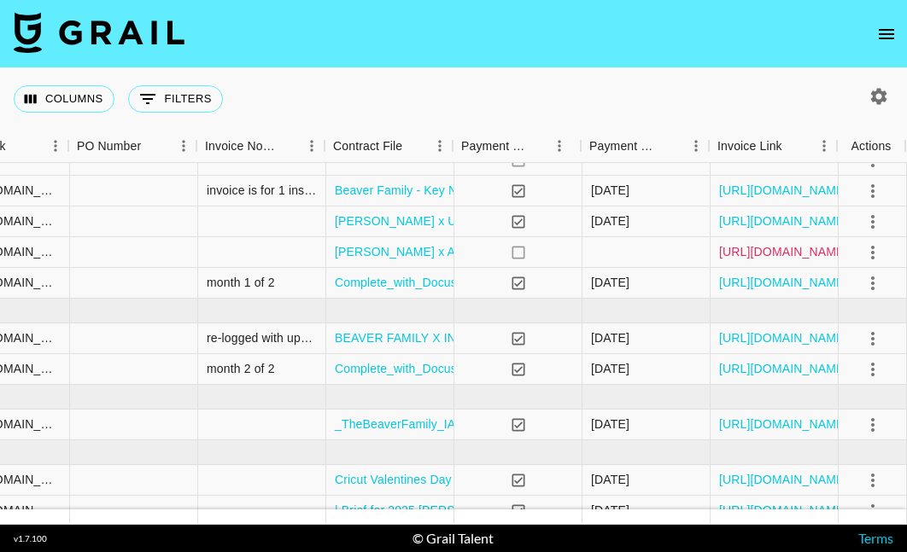
scroll to position [522, 1714]
click at [776, 254] on link "[URL][DOMAIN_NAME]" at bounding box center [783, 251] width 129 height 17
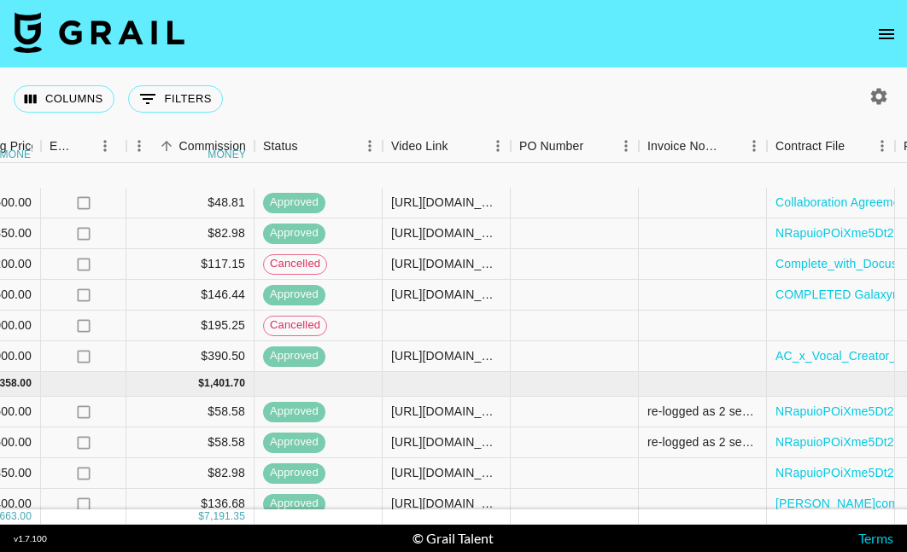
scroll to position [0, 1274]
click at [879, 105] on icon "button" at bounding box center [878, 96] width 20 height 20
select select "[DATE]"
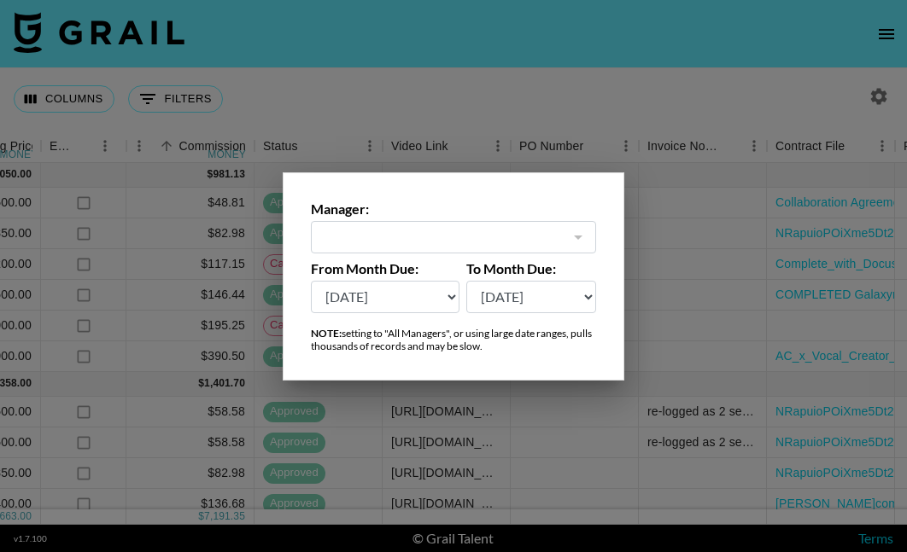
type input "[PERSON_NAME][EMAIL_ADDRESS][DOMAIN_NAME]"
select select "[DATE]"
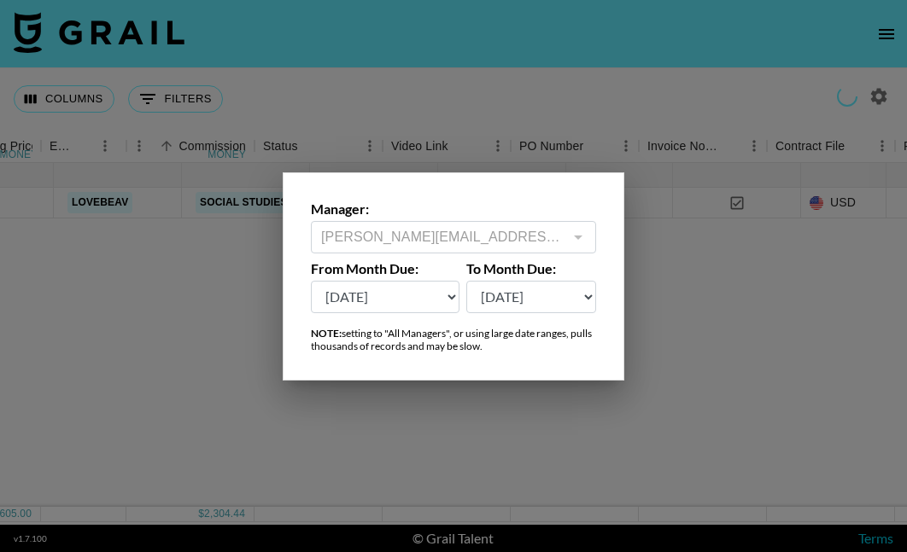
click at [497, 75] on div at bounding box center [453, 276] width 907 height 552
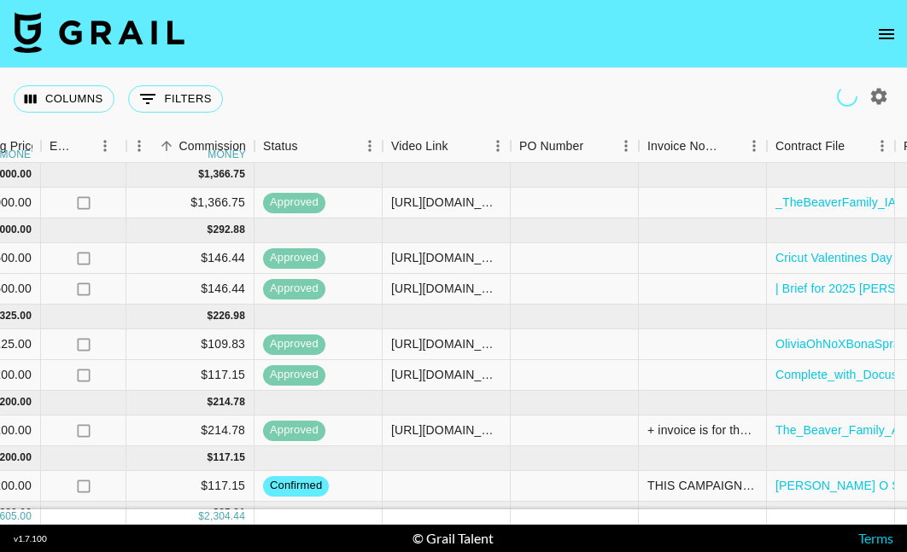
click at [498, 74] on div "Columns 0 Filters + Booking" at bounding box center [453, 98] width 907 height 61
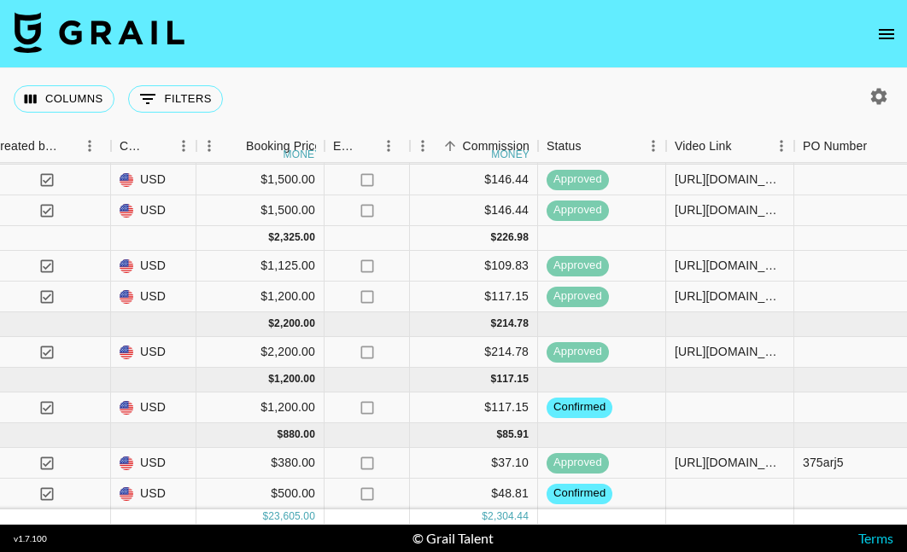
scroll to position [79, 990]
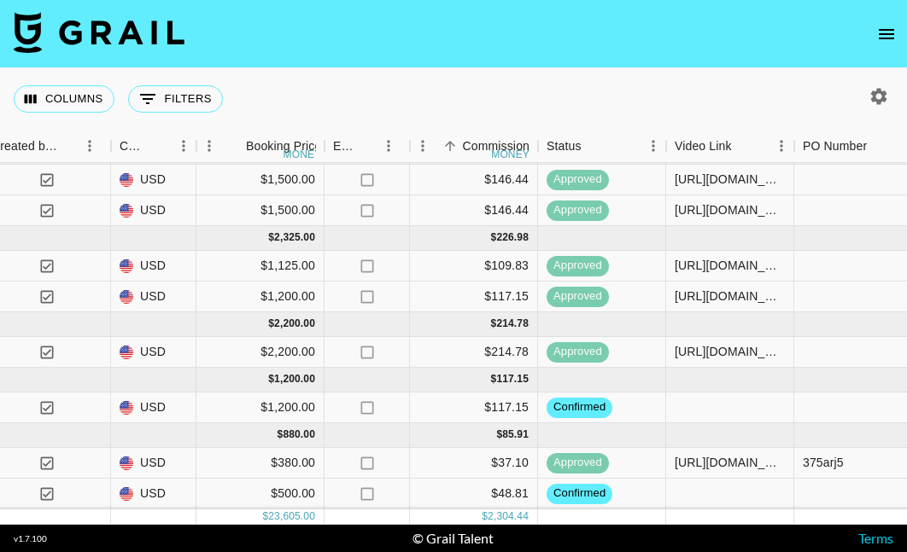
click at [884, 92] on icon "button" at bounding box center [879, 96] width 16 height 16
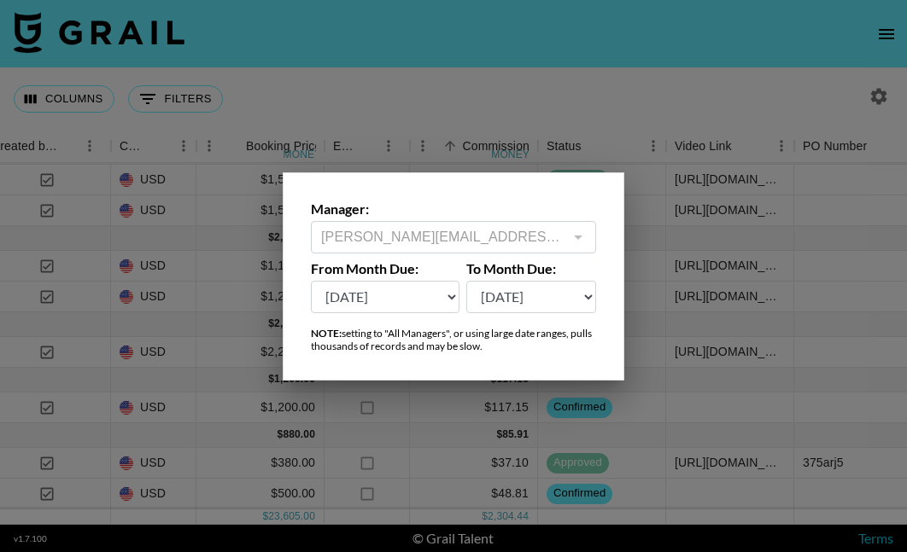
select select "[DATE]"
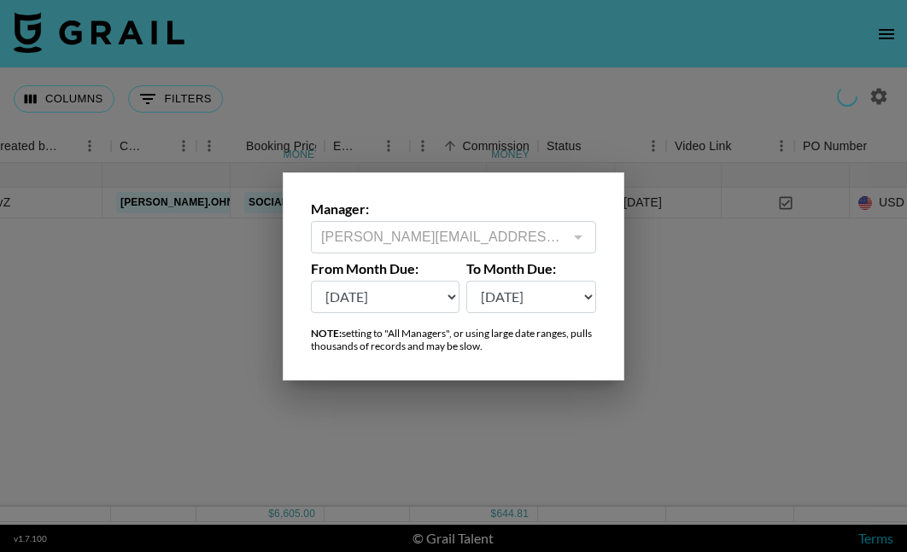
click at [452, 102] on div at bounding box center [453, 276] width 907 height 552
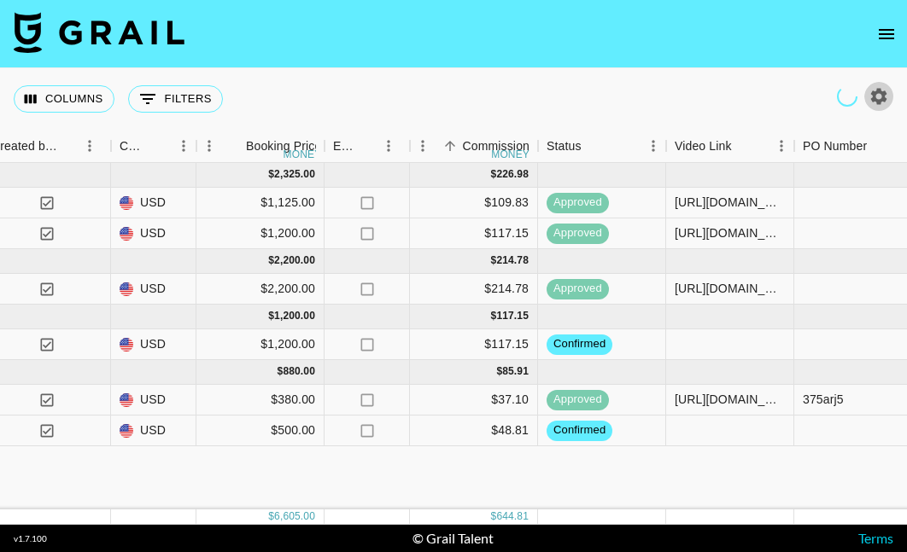
click at [469, 81] on div "Columns 0 Filters + Booking" at bounding box center [453, 98] width 907 height 61
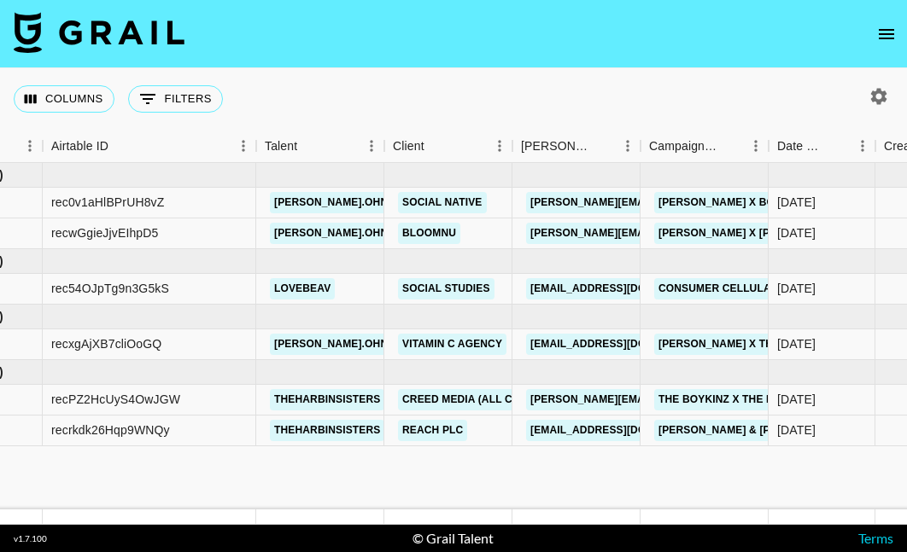
scroll to position [0, 0]
